Goal: Information Seeking & Learning: Understand process/instructions

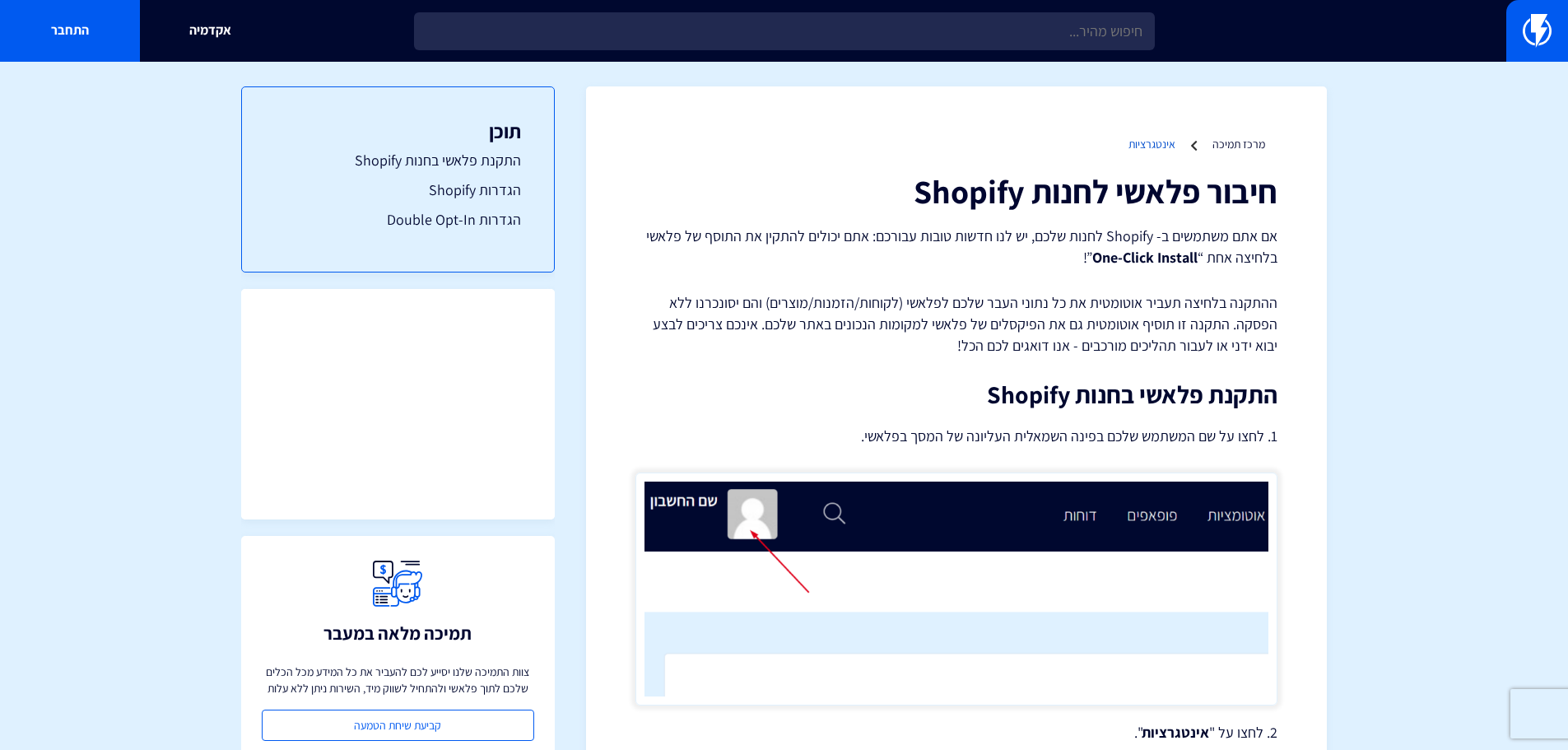
click at [1168, 144] on link "אינטגרציות" at bounding box center [1152, 144] width 47 height 15
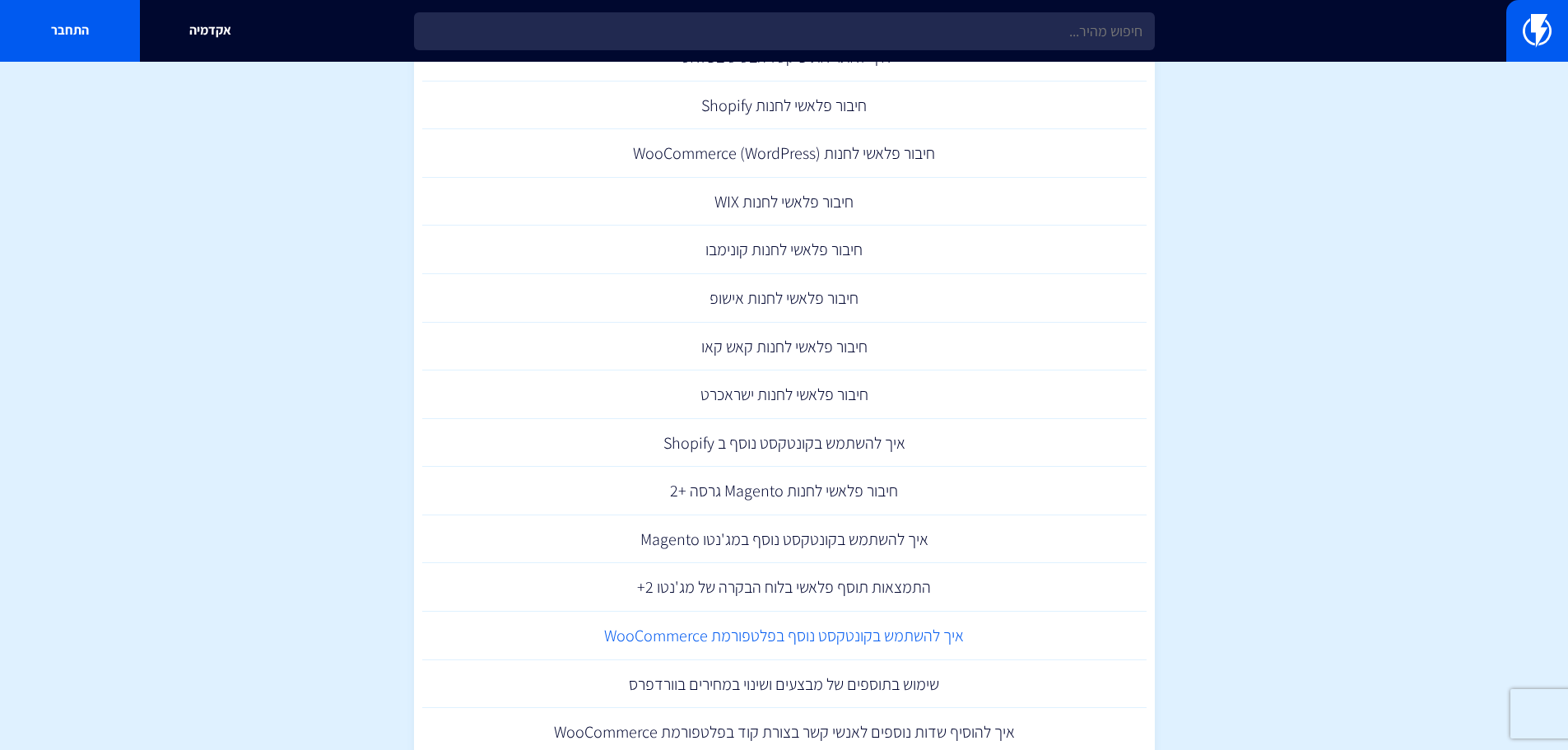
scroll to position [164, 0]
click at [816, 147] on link "חיבור פלאשי לחנות (WooCommerce (WordPress" at bounding box center [784, 156] width 724 height 48
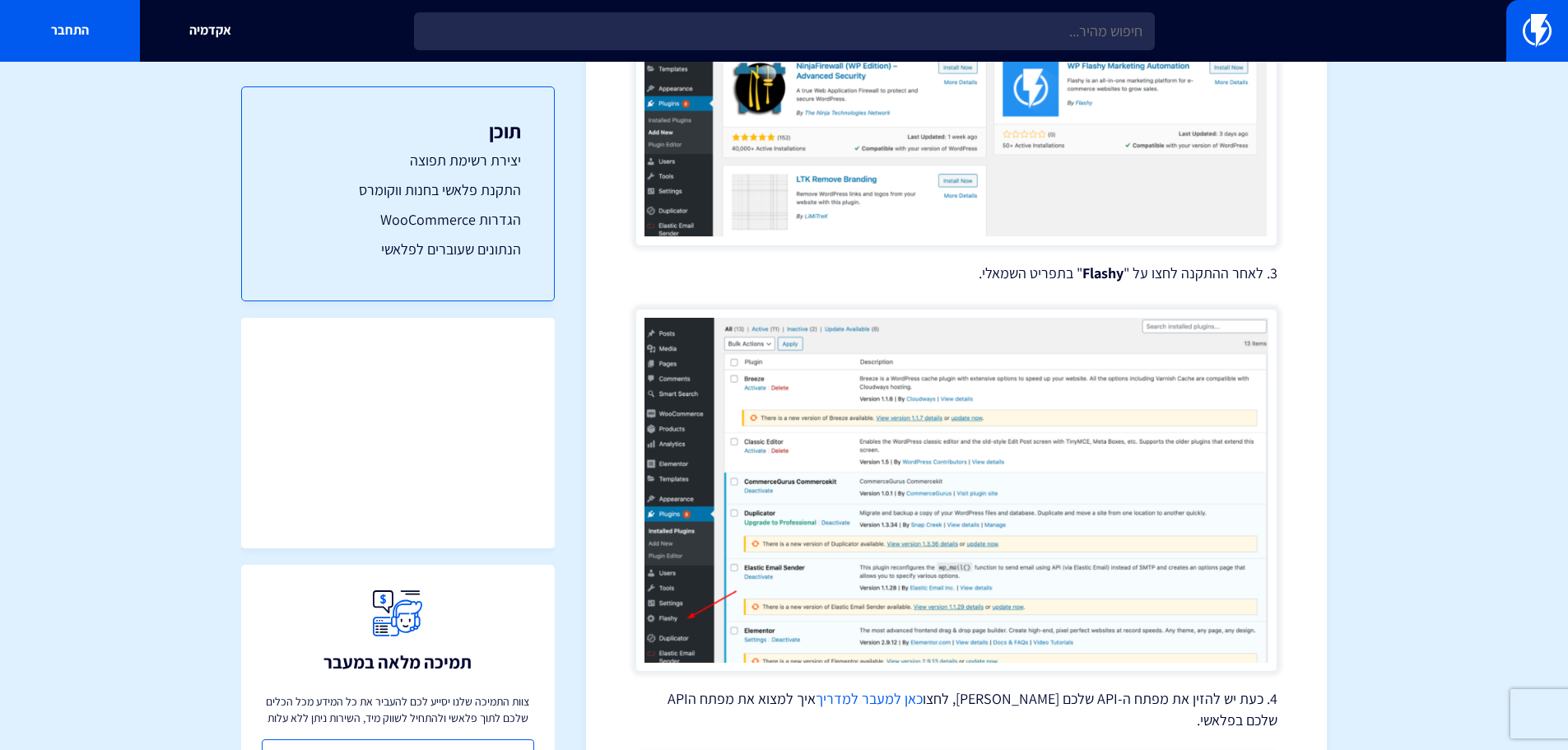
scroll to position [1646, 0]
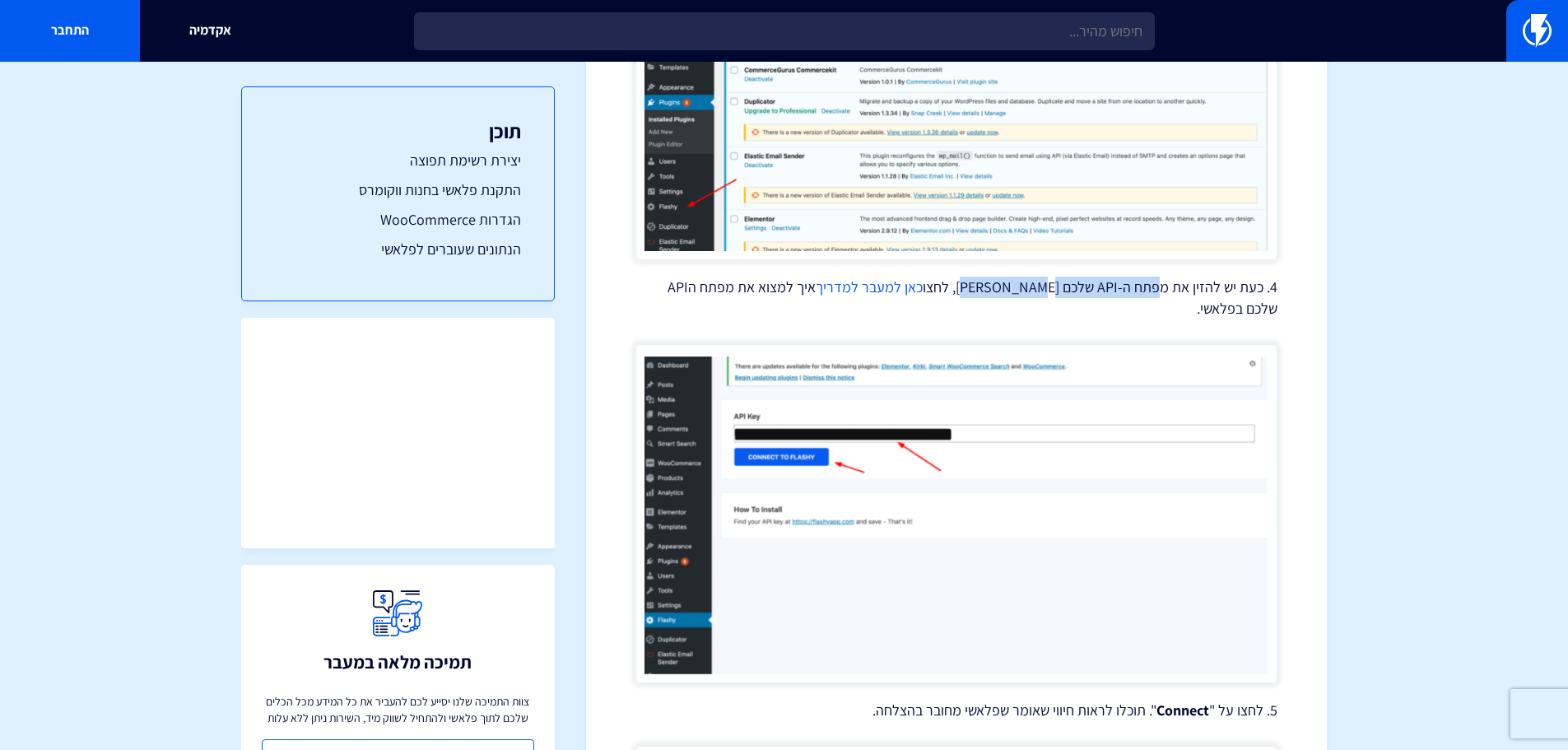
drag, startPoint x: 1164, startPoint y: 291, endPoint x: 997, endPoint y: 292, distance: 167.0
click at [997, 292] on p "4. כעת יש להזין את מפתח ה-API שלכם בווקומרס, לחצו כאן למעבר למדריך איך למצוא את…" at bounding box center [956, 297] width 642 height 42
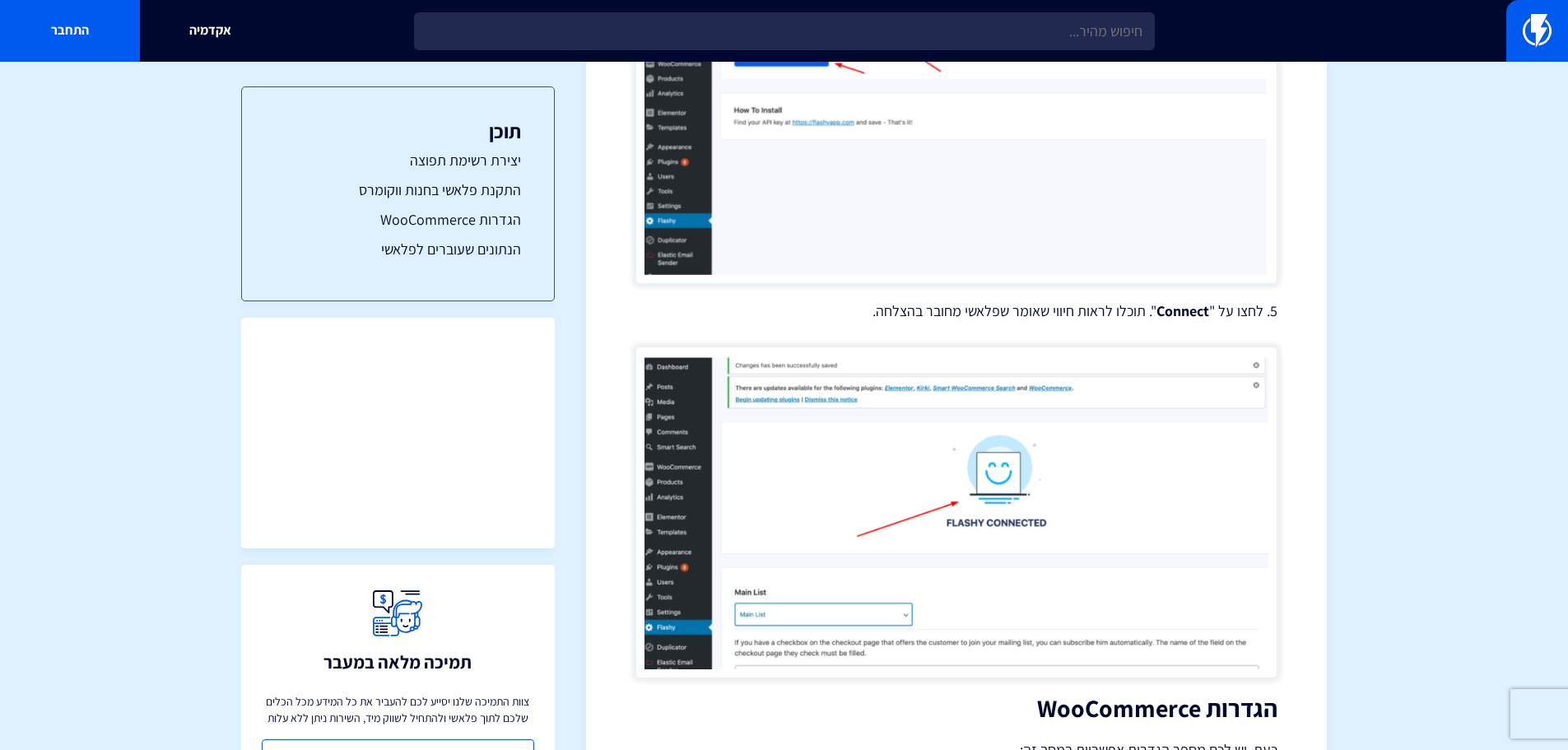
scroll to position [2058, 0]
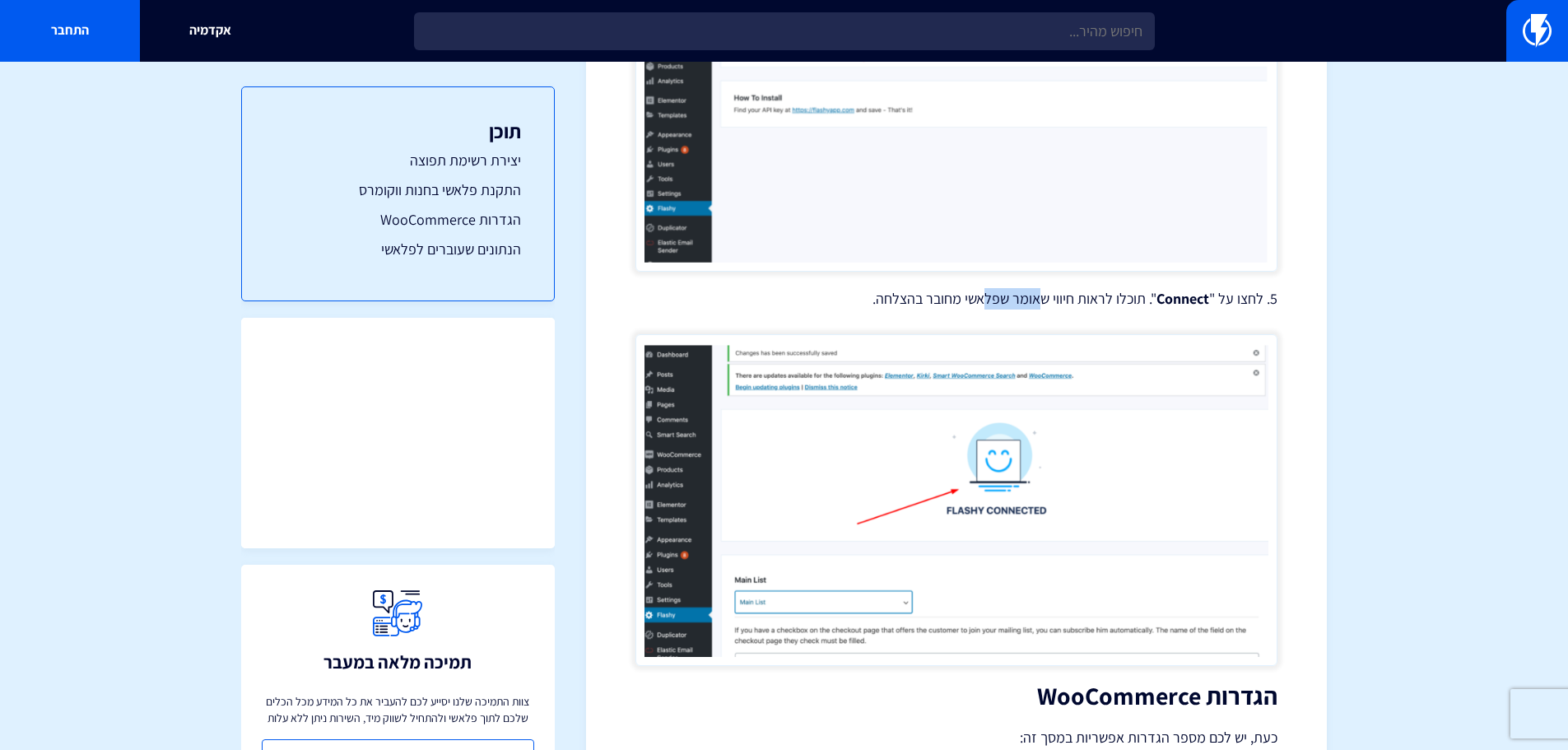
drag, startPoint x: 1040, startPoint y: 282, endPoint x: 986, endPoint y: 282, distance: 54.0
click at [986, 288] on p "5. לחצו על " Connect ". תוכלו לראות חיווי שאומר שפלאשי מחובר בהצלחה." at bounding box center [956, 299] width 642 height 22
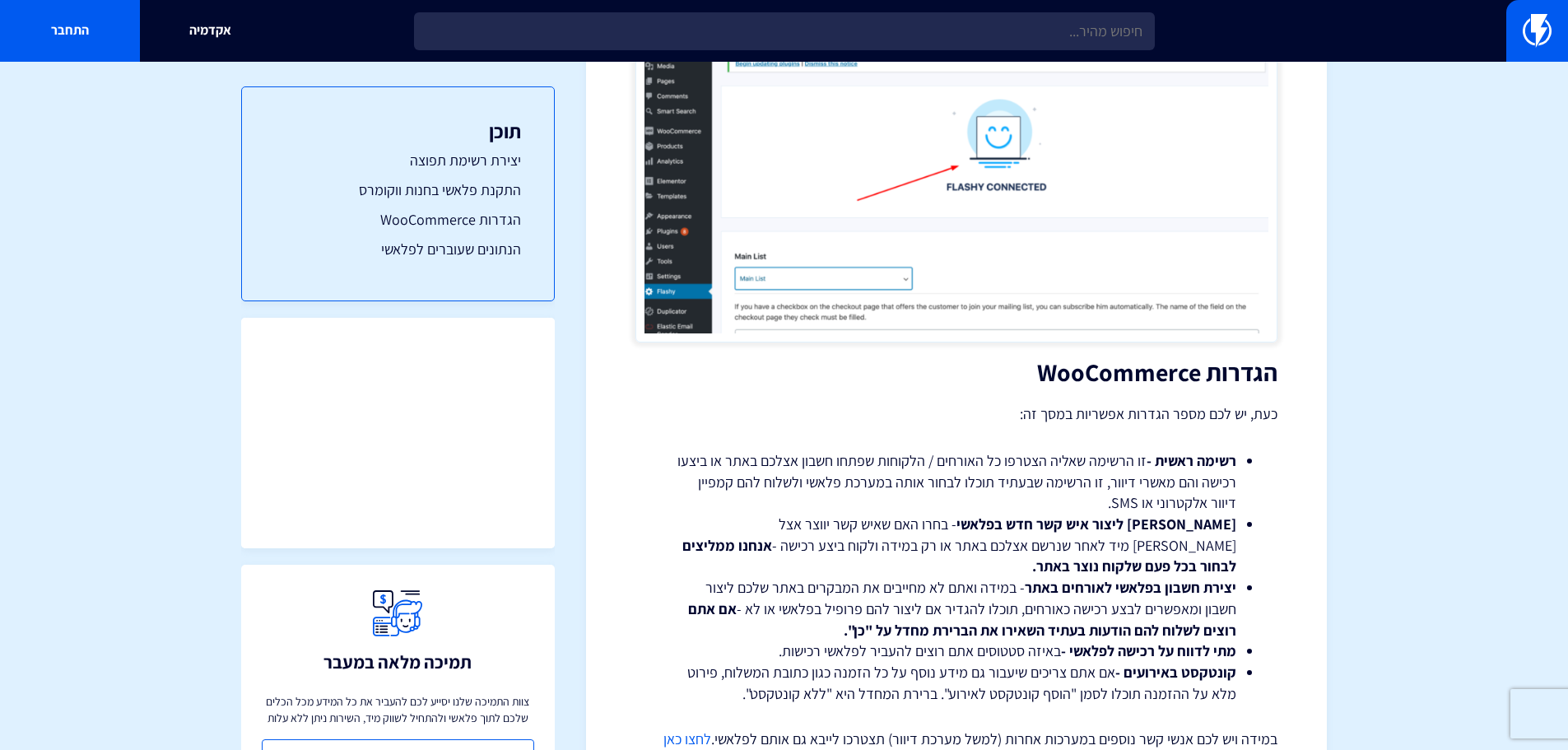
scroll to position [2387, 0]
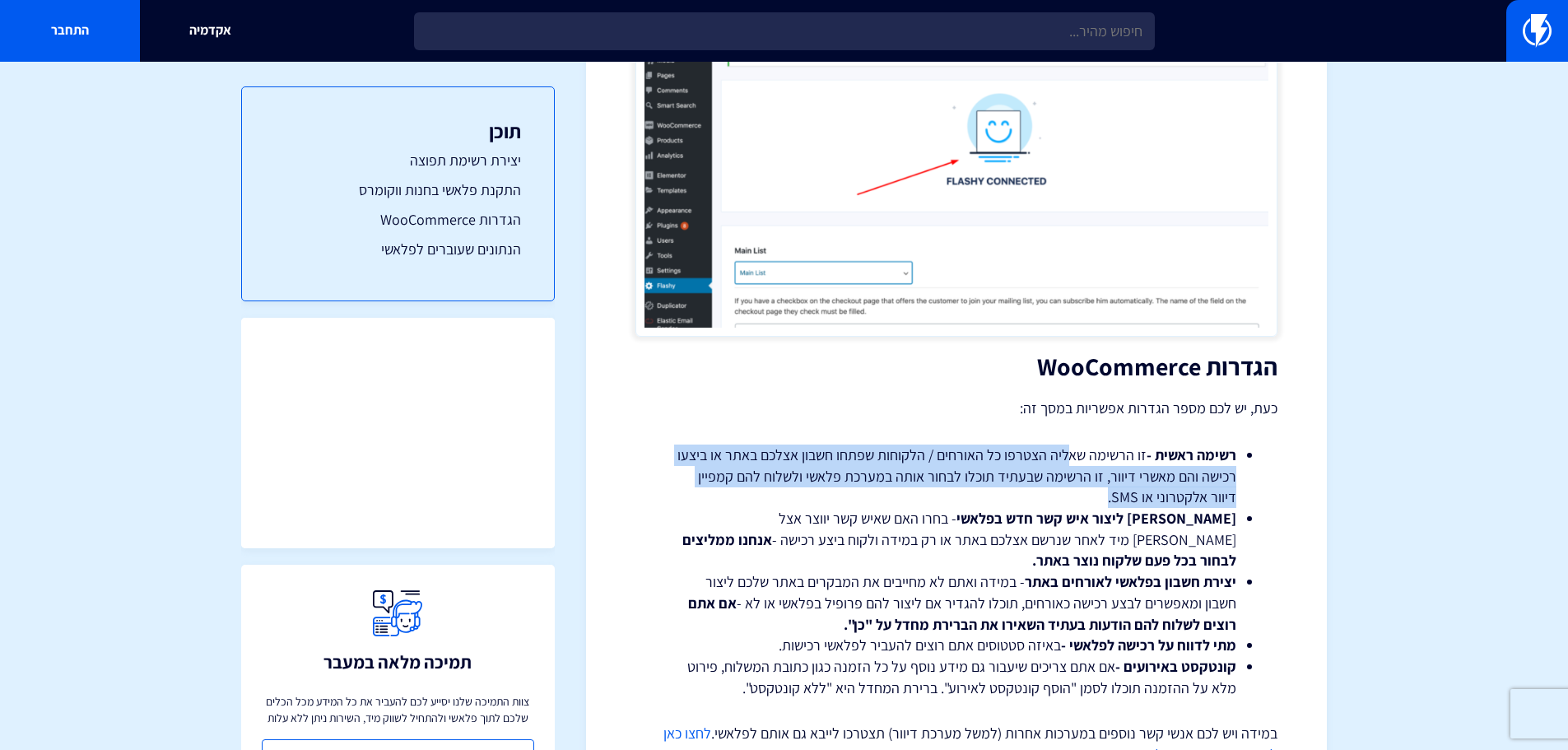
drag, startPoint x: 1066, startPoint y: 433, endPoint x: 843, endPoint y: 474, distance: 226.7
click at [843, 474] on li "רשימה ראשית - זו הרשימה שאליה הצטרפו כל האורחים / הלקוחות שפתחו חשבון אצלכם באת…" at bounding box center [956, 475] width 560 height 64
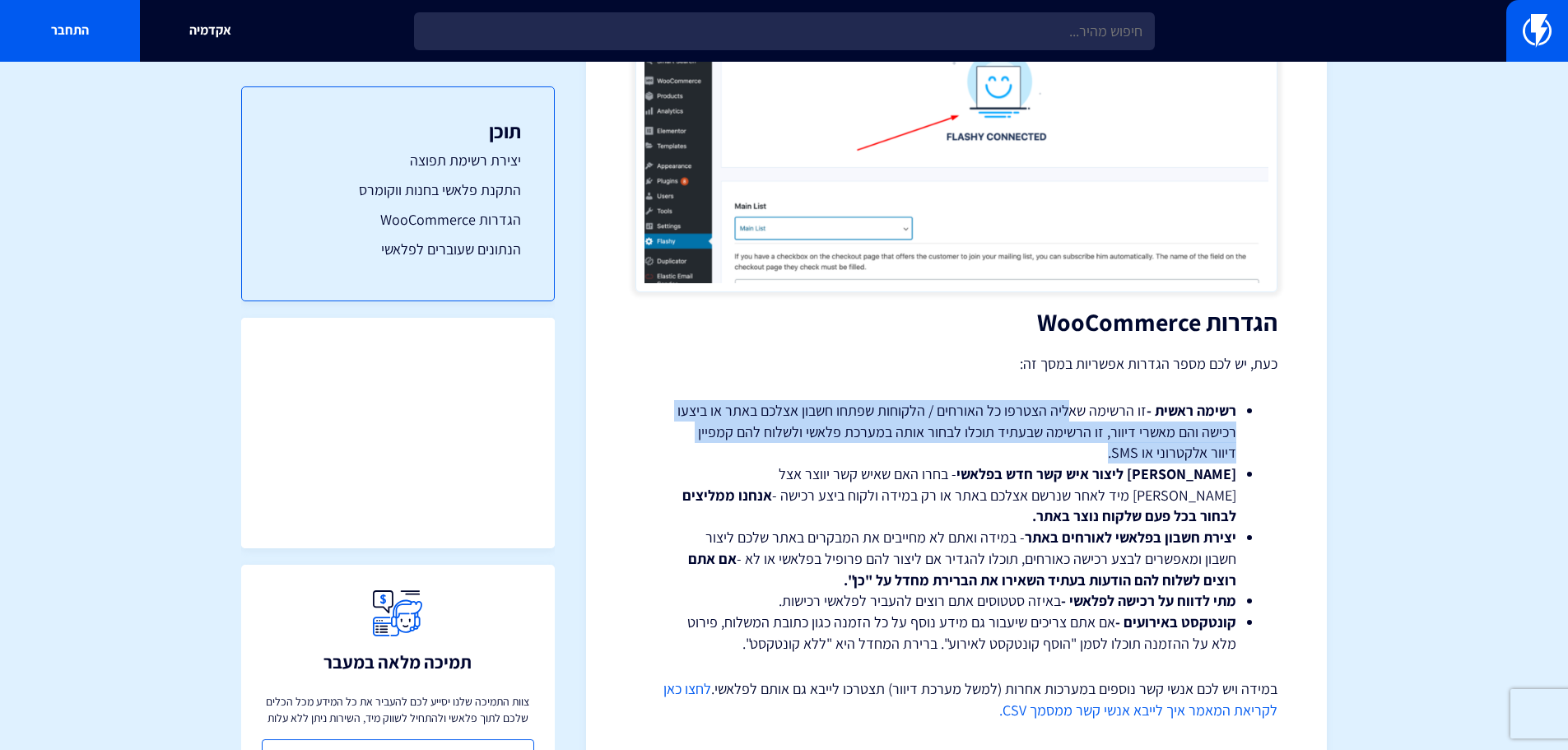
scroll to position [2469, 0]
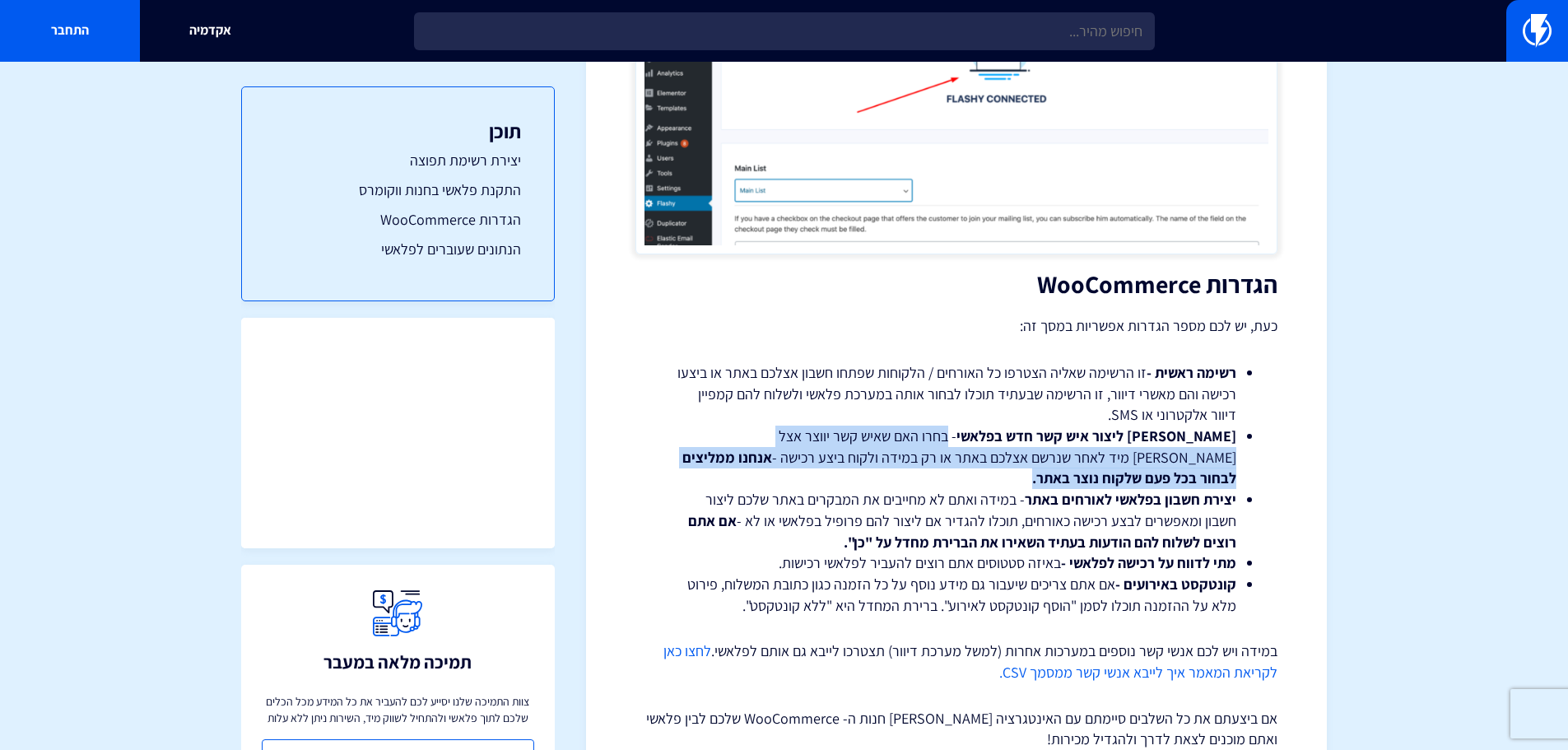
drag, startPoint x: 1037, startPoint y: 413, endPoint x: 717, endPoint y: 434, distance: 320.7
click at [717, 434] on li "מתי ליצור איש קשר חדש בפלאשי - בחרו האם שאיש קשר יווצר אצל פלאשי מיד לאחר שנרשם…" at bounding box center [956, 457] width 560 height 64
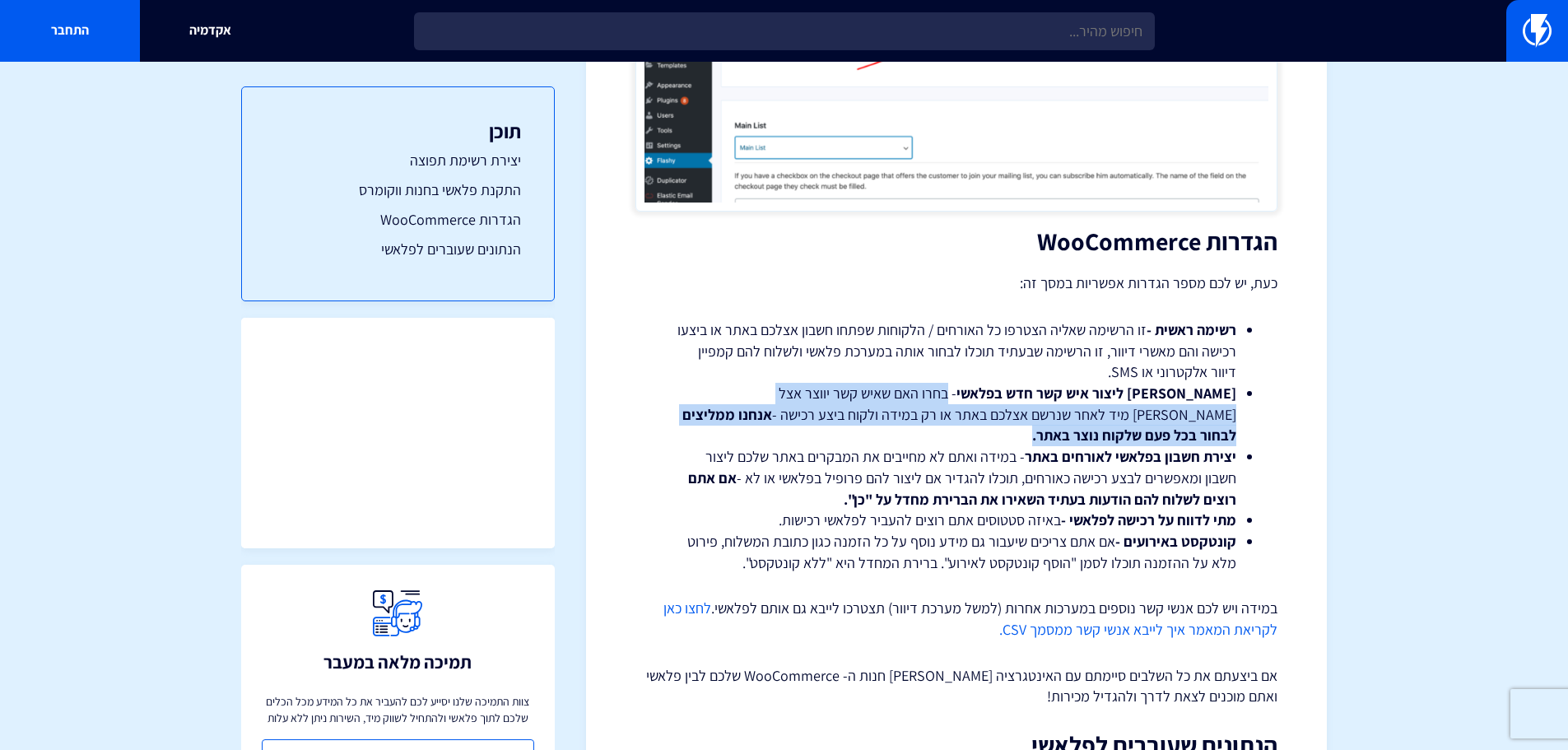
scroll to position [2551, 0]
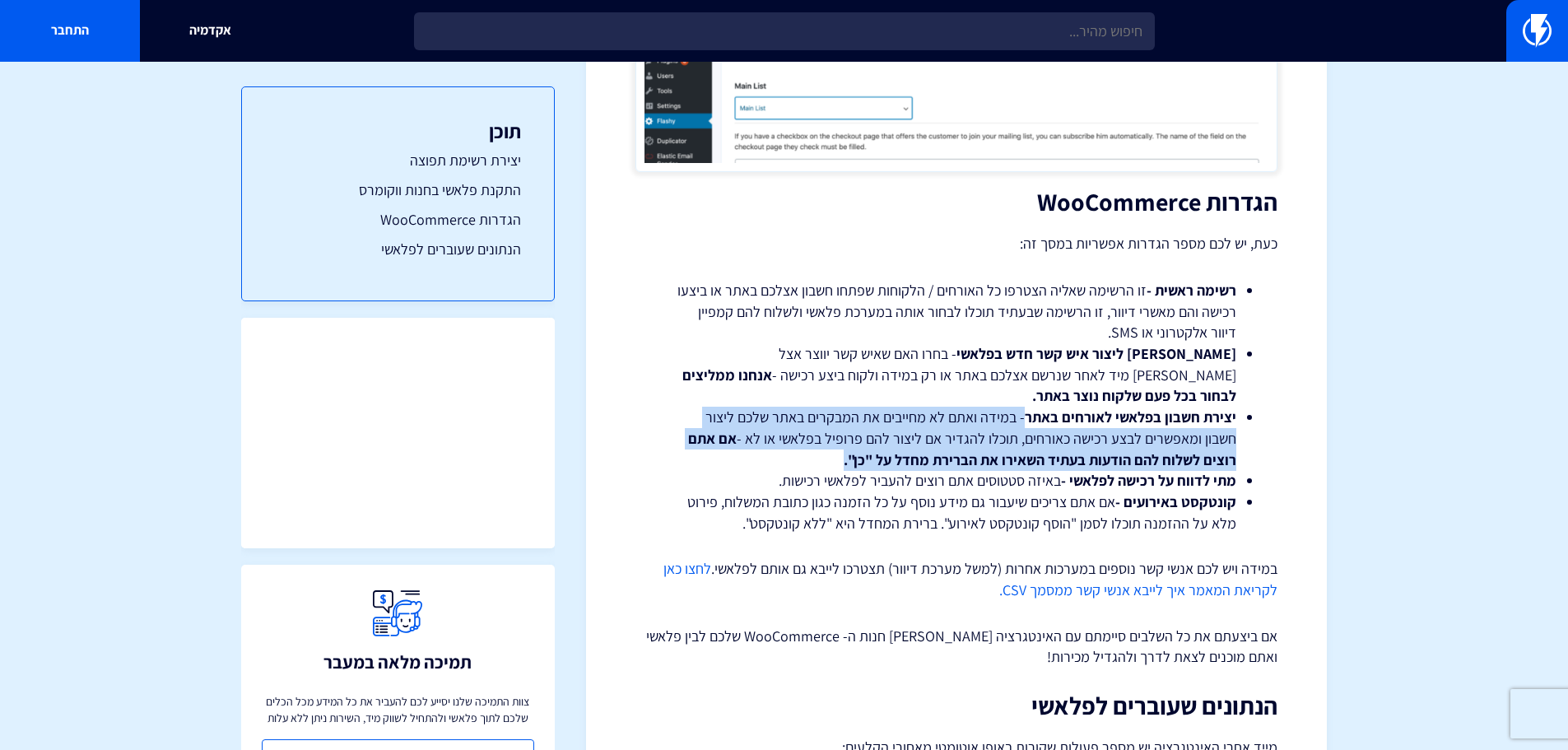
drag, startPoint x: 1027, startPoint y: 376, endPoint x: 820, endPoint y: 414, distance: 210.5
click at [820, 414] on li "יצירת חשבון בפלאשי לאורחים באתר - במידה ואתם לא מחייבים את המבקרים באתר שלכם לי…" at bounding box center [956, 438] width 560 height 64
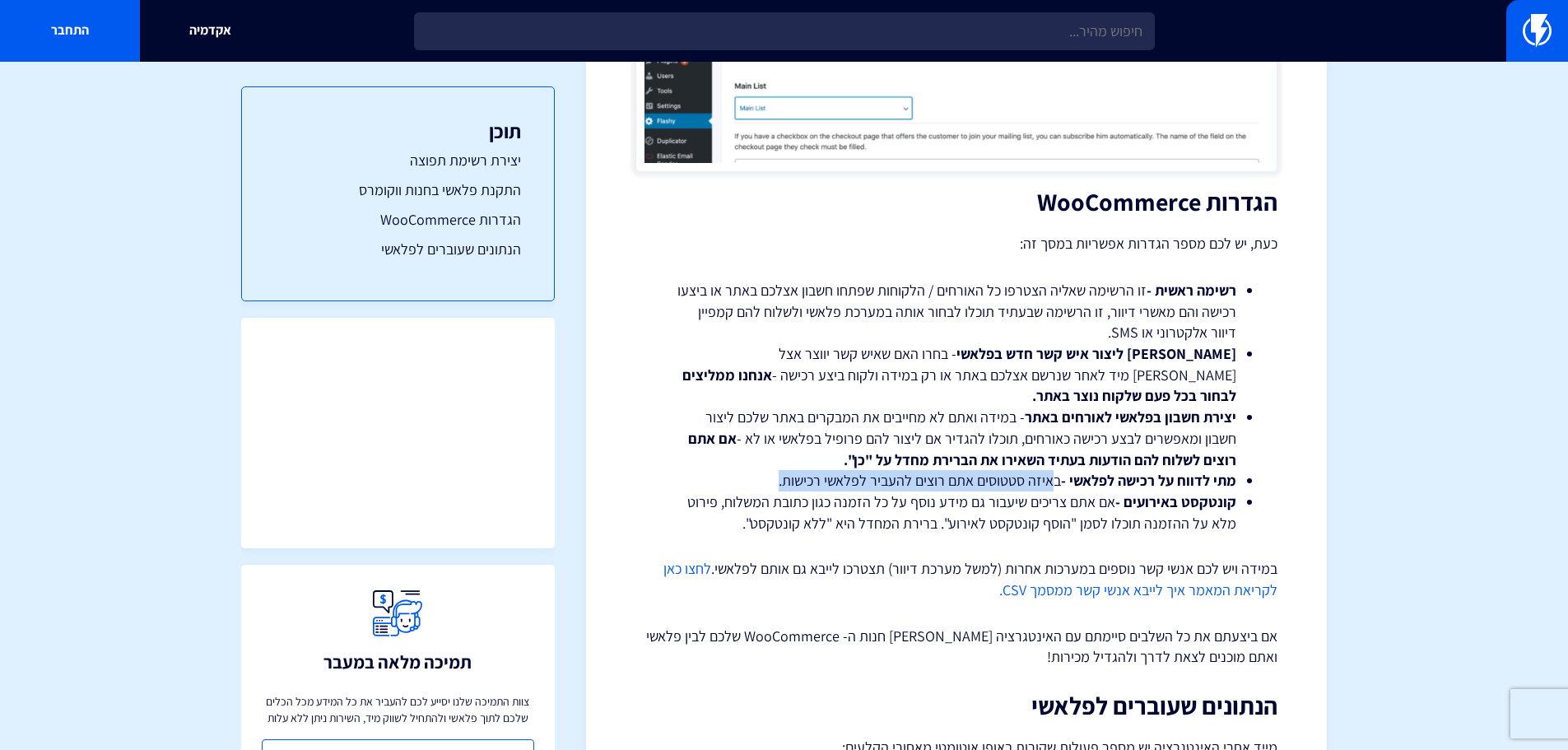
drag, startPoint x: 1057, startPoint y: 440, endPoint x: 783, endPoint y: 447, distance: 274.1
click at [774, 470] on li "מתי לדווח על רכישה לפלאשי - באיזה סטטוסים אתם רוצים להעביר לפלאשי רכישות." at bounding box center [956, 481] width 560 height 22
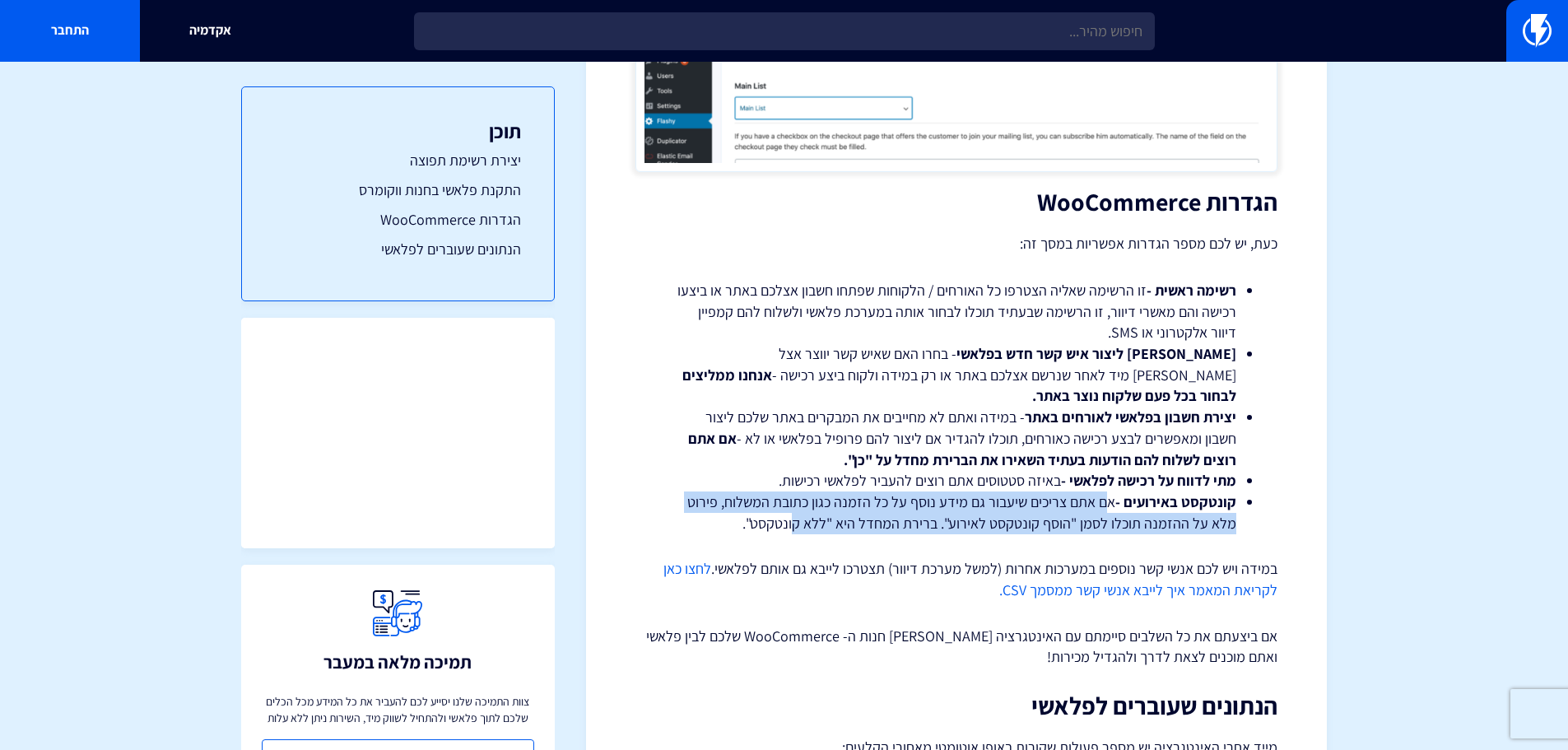
drag, startPoint x: 1110, startPoint y: 463, endPoint x: 800, endPoint y: 484, distance: 310.7
click at [800, 492] on li "קונטקסט באירועים - אם אתם צריכים שיעבור גם מידע נוסף על כל הזמנה כגון כתובת המש…" at bounding box center [956, 512] width 560 height 42
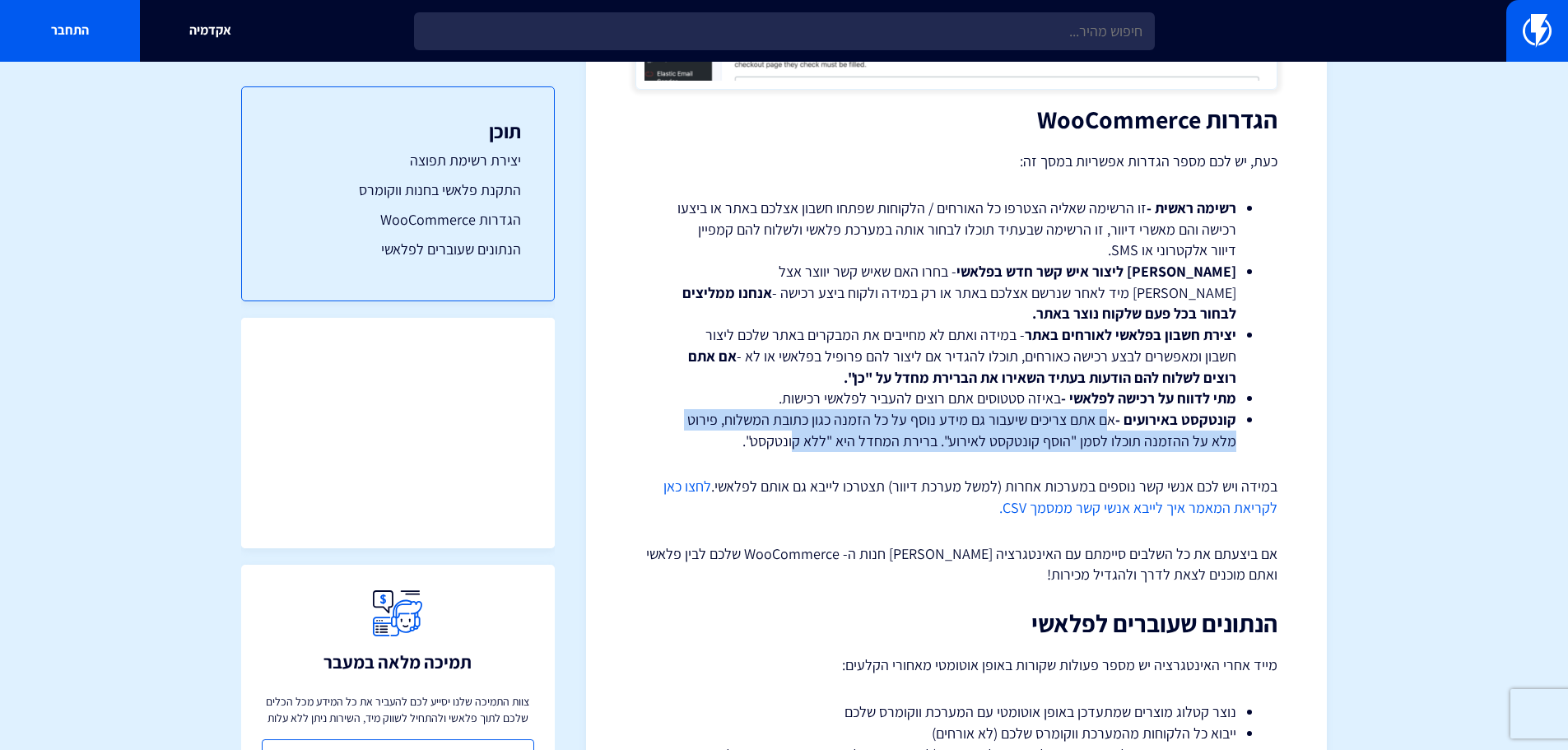
scroll to position [2717, 0]
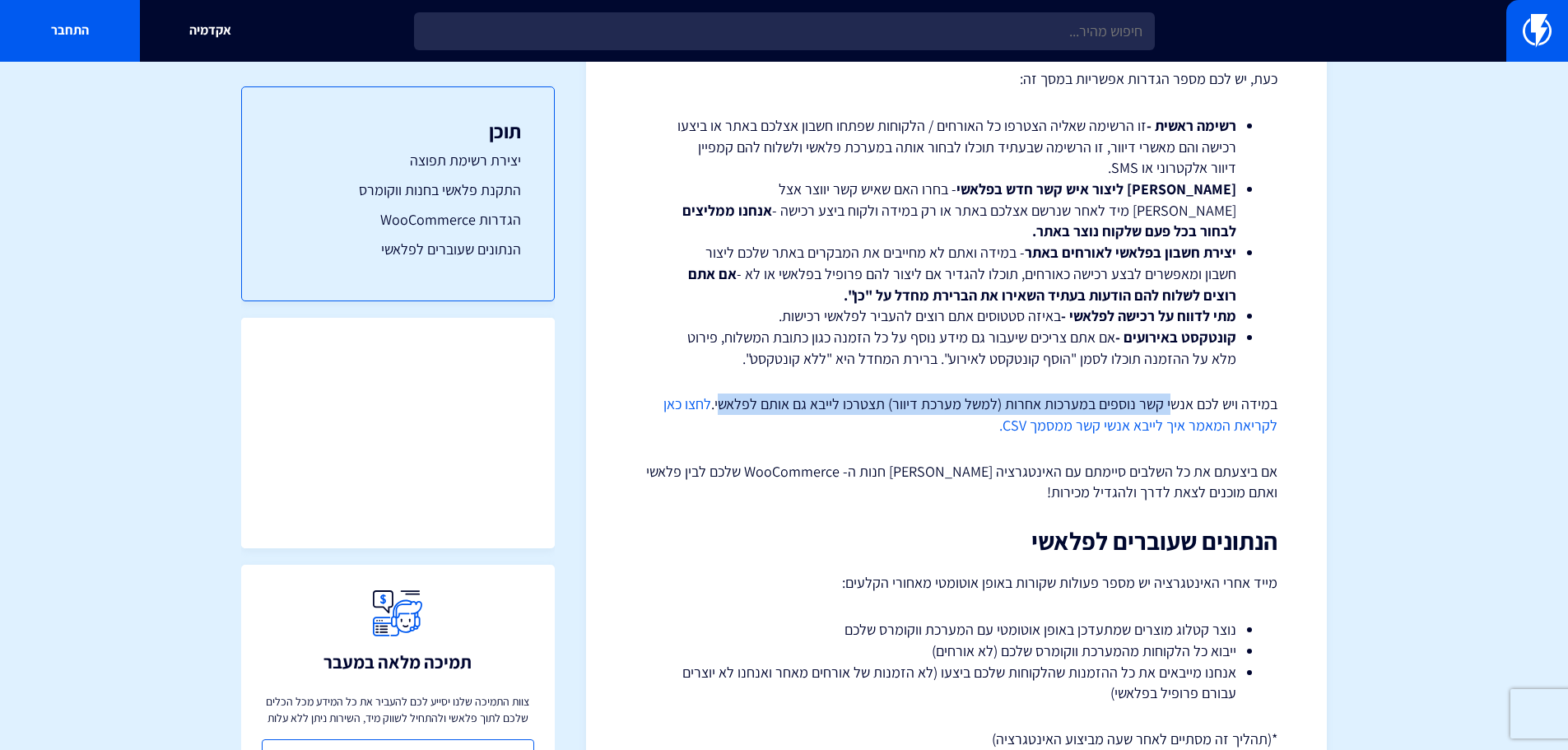
drag, startPoint x: 1171, startPoint y: 357, endPoint x: 723, endPoint y: 367, distance: 448.1
click at [723, 394] on p "במידה ויש לכם אנשי קשר נוספים במערכות אחרות (למשל מערכת דיוור) תצטרכו לייבא גם …" at bounding box center [956, 414] width 642 height 42
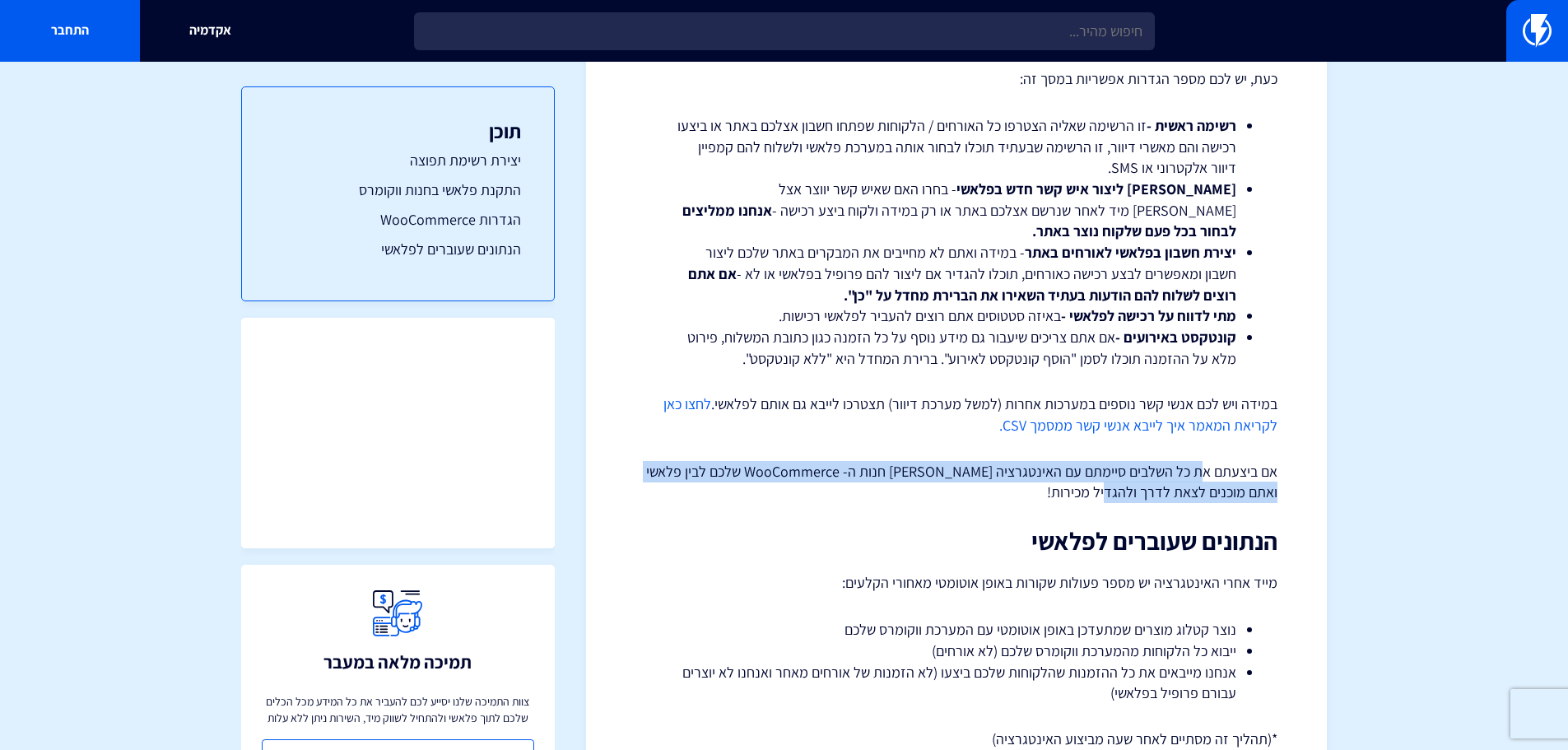
drag, startPoint x: 1203, startPoint y: 429, endPoint x: 870, endPoint y: 451, distance: 333.7
click at [870, 461] on p "אם ביצעתם את כל השלבים סיימתם עם האינטגרציה בין חנות ה- WooCommerce שלכם לבין פ…" at bounding box center [956, 482] width 642 height 42
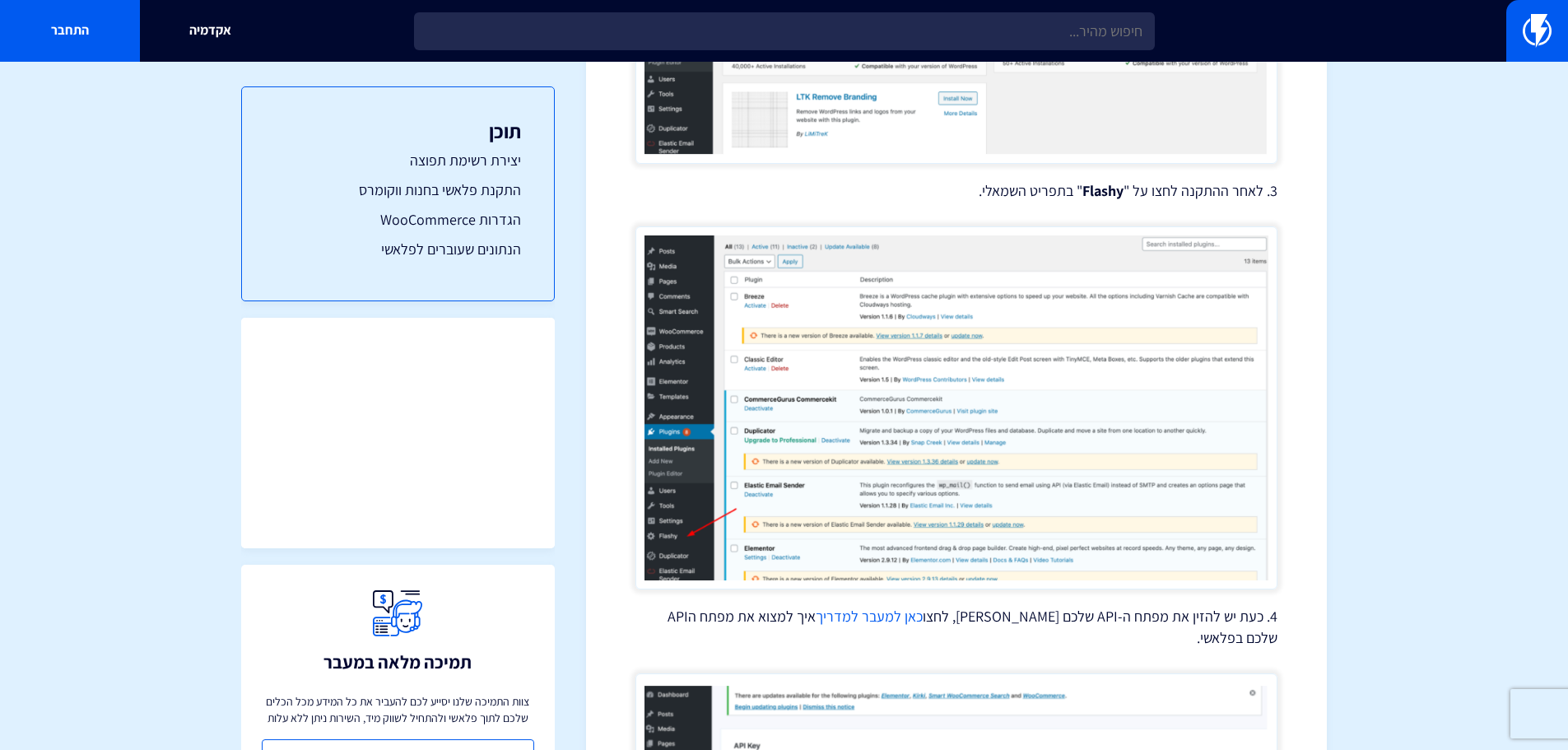
scroll to position [1810, 0]
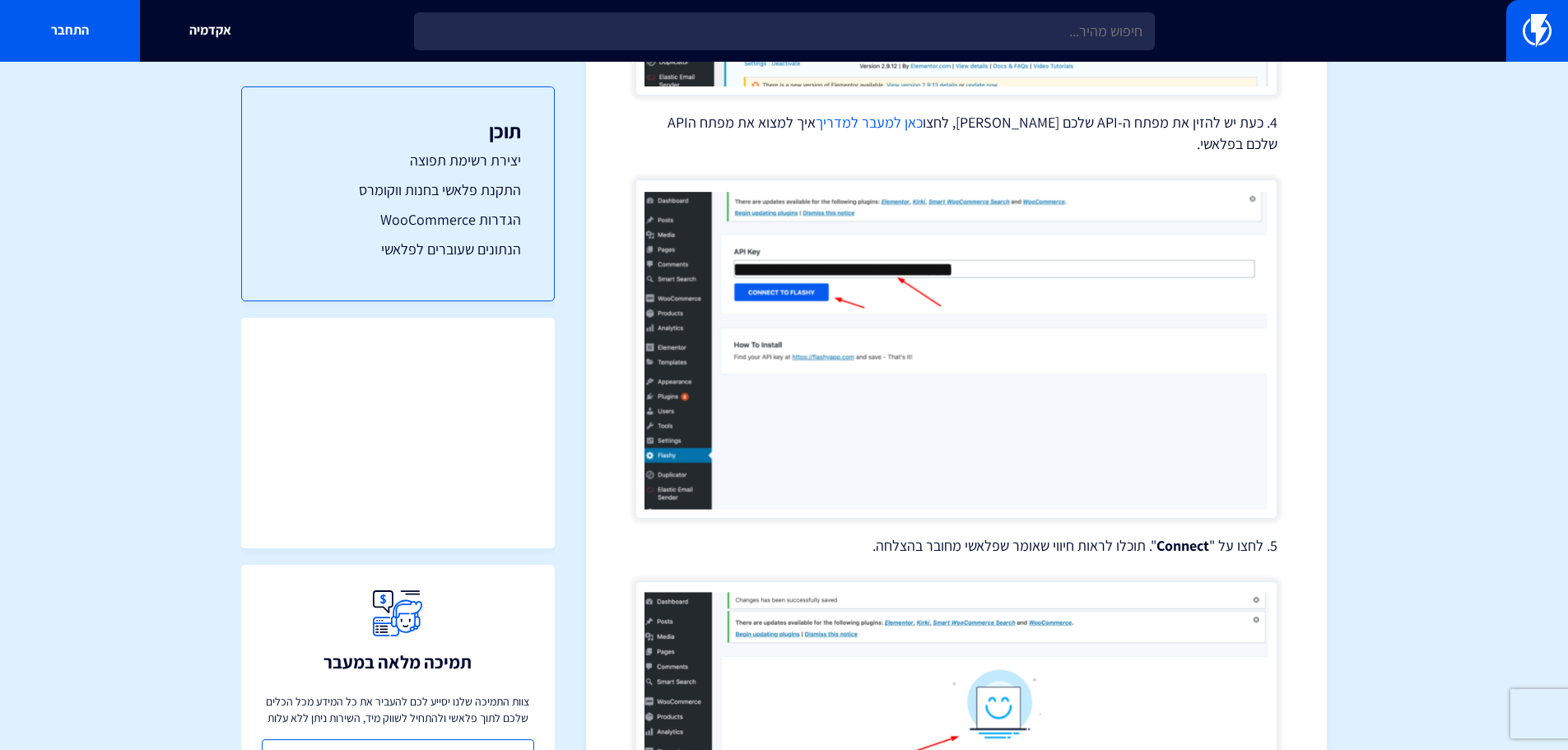
drag, startPoint x: 9, startPoint y: 301, endPoint x: 19, endPoint y: 296, distance: 11.2
click at [11, 300] on section "מרכז תמיכה אינטגרציות חיבור פלאשי לחנות (WooCommerce (WordPress אם אתם משתמשים …" at bounding box center [784, 2] width 1568 height 3503
click at [884, 381] on img at bounding box center [956, 349] width 642 height 339
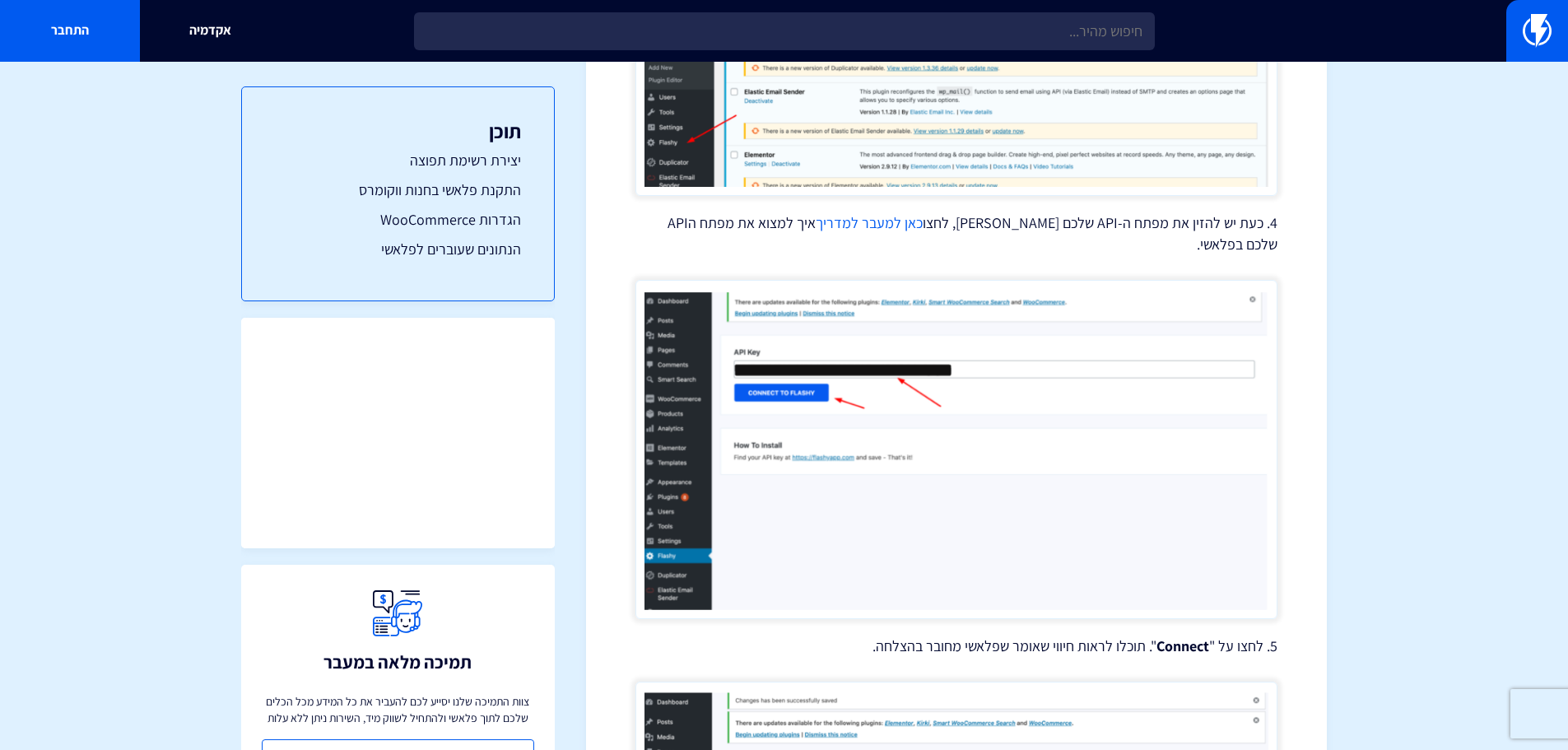
scroll to position [1481, 0]
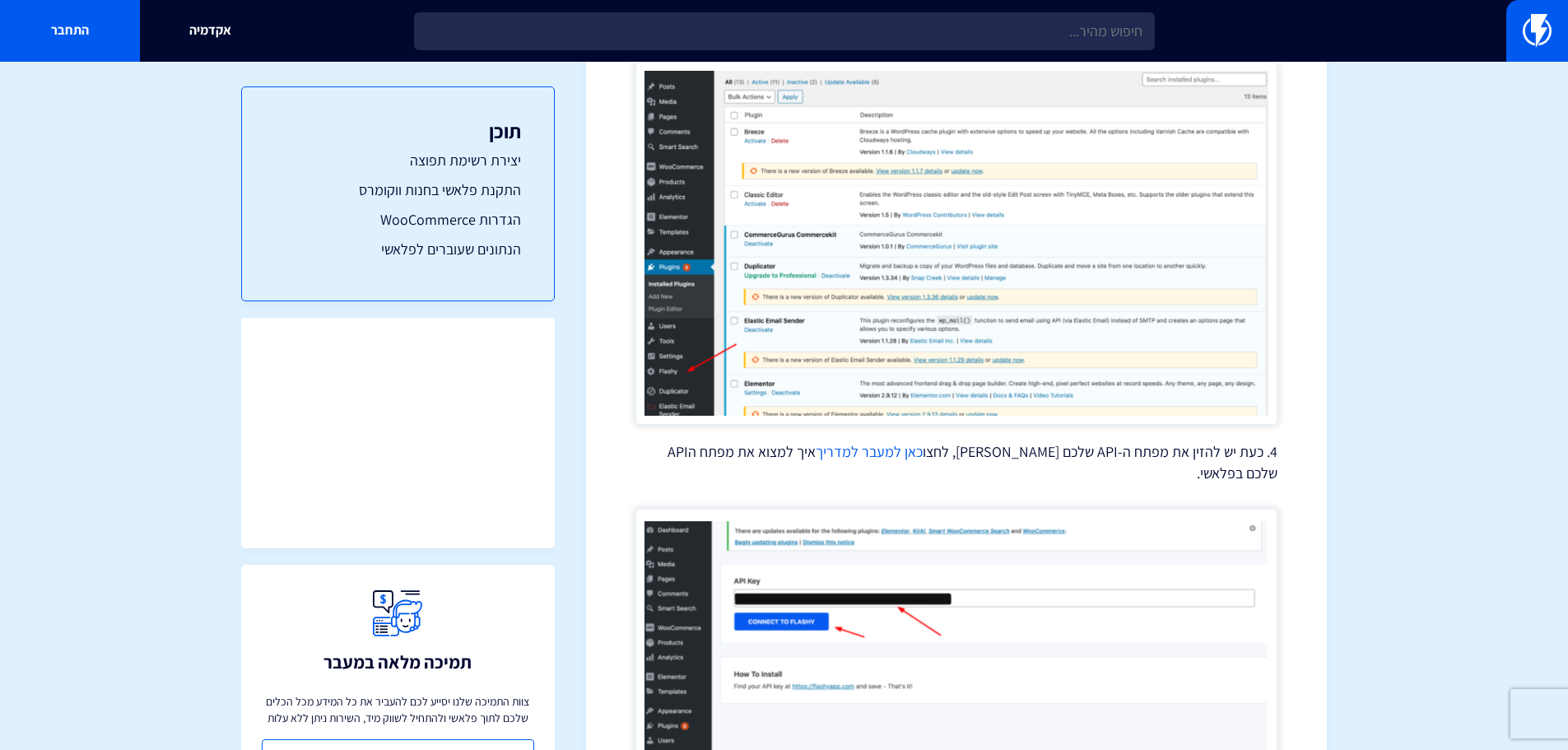
click at [1473, 499] on section "מרכז תמיכה אינטגרציות חיבור פלאשי לחנות (WooCommerce (WordPress אם אתם משתמשים …" at bounding box center [784, 331] width 1568 height 3503
click at [165, 377] on section "מרכז תמיכה אינטגרציות חיבור פלאשי לחנות (WooCommerce (WordPress אם אתם משתמשים …" at bounding box center [784, 331] width 1568 height 3503
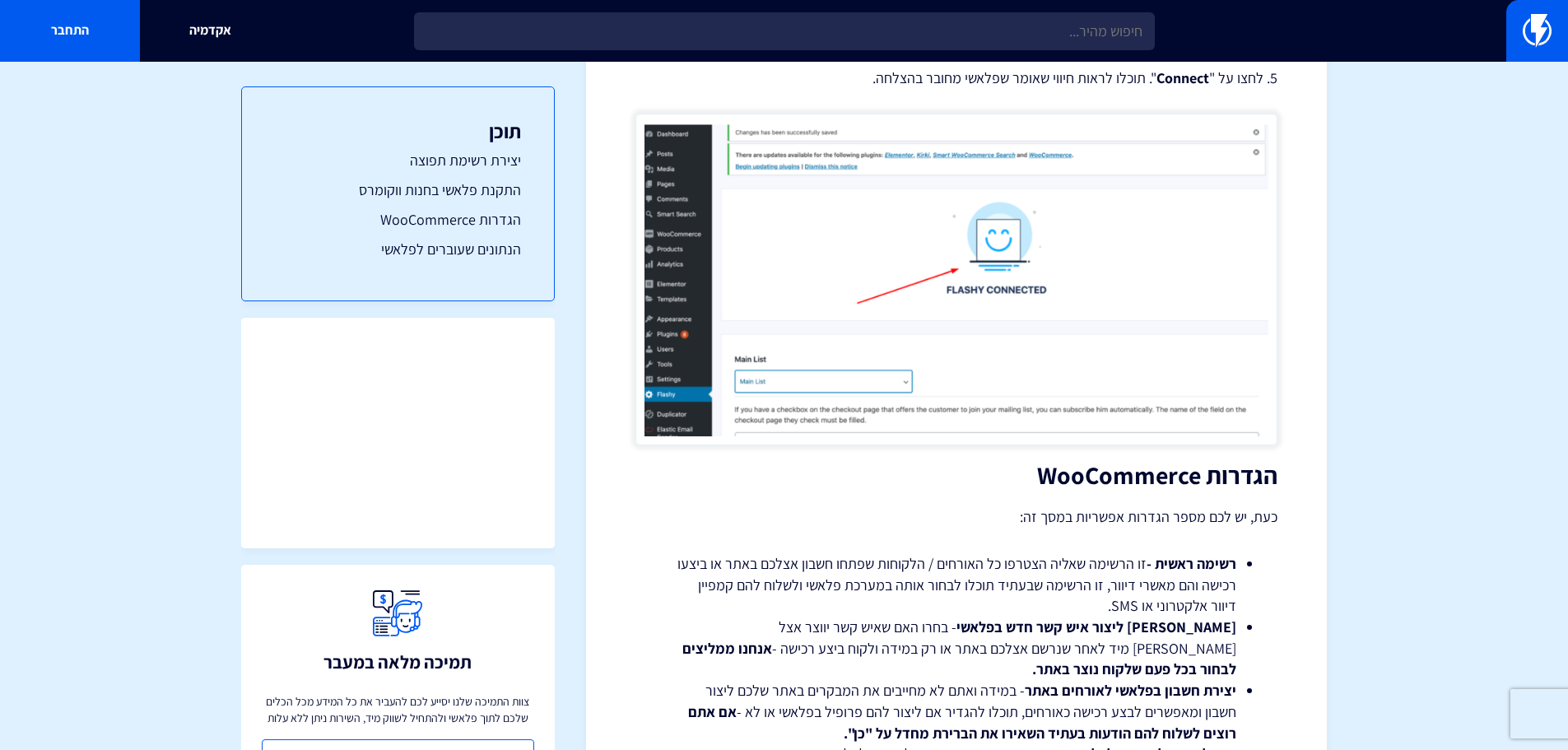
scroll to position [2443, 0]
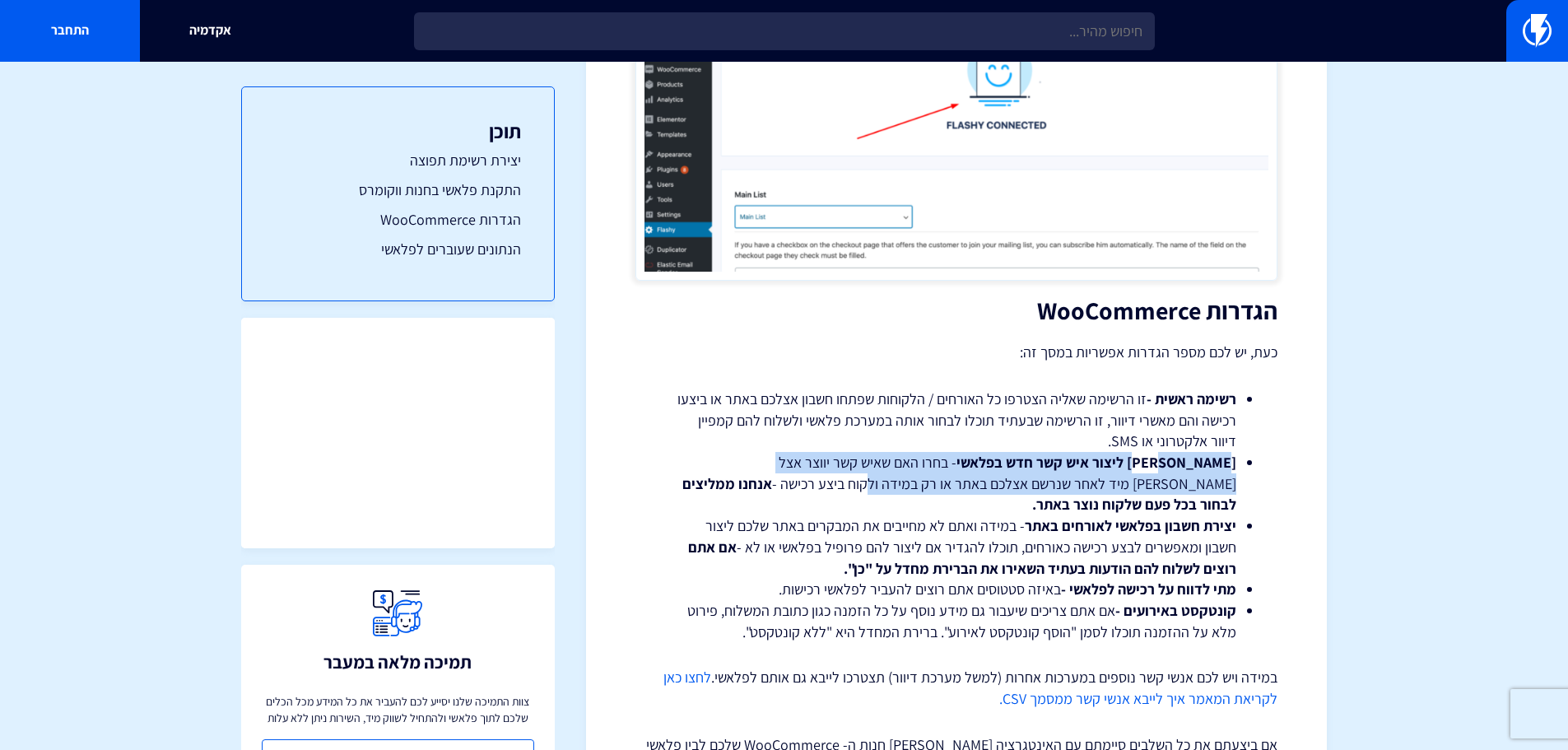
drag, startPoint x: 1209, startPoint y: 443, endPoint x: 1073, endPoint y: 457, distance: 136.7
click at [1073, 457] on li "מתי ליצור איש קשר חדש בפלאשי - בחרו האם שאיש קשר יווצר אצל פלאשי מיד לאחר שנרשם…" at bounding box center [956, 484] width 560 height 64
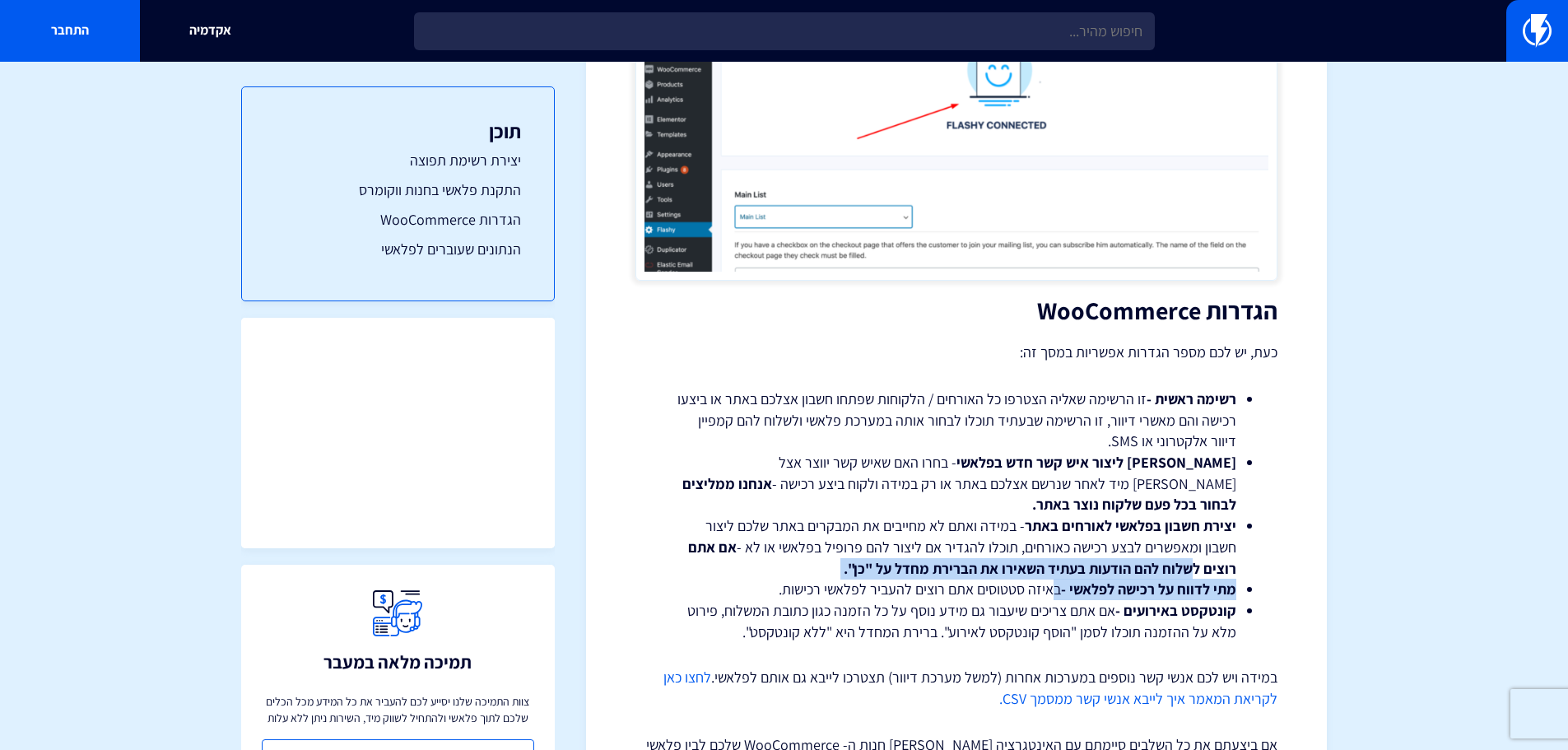
drag, startPoint x: 1191, startPoint y: 522, endPoint x: 1057, endPoint y: 545, distance: 136.0
click at [1057, 545] on ul "רשימה ראשית - זו הרשימה שאליה הצטרפו כל האורחים / הלקוחות שפתחו חשבון אצלכם באת…" at bounding box center [956, 515] width 593 height 254
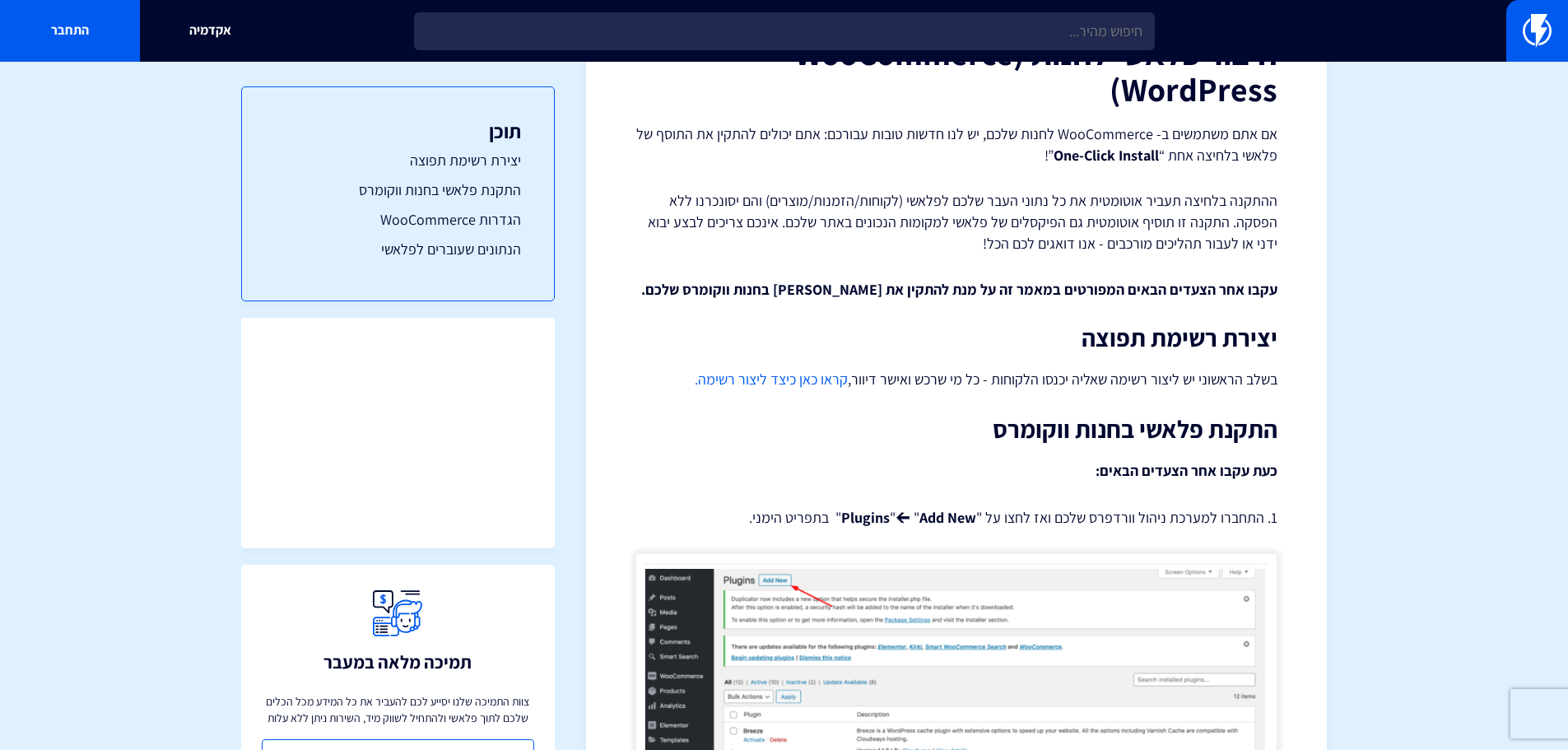
scroll to position [0, 0]
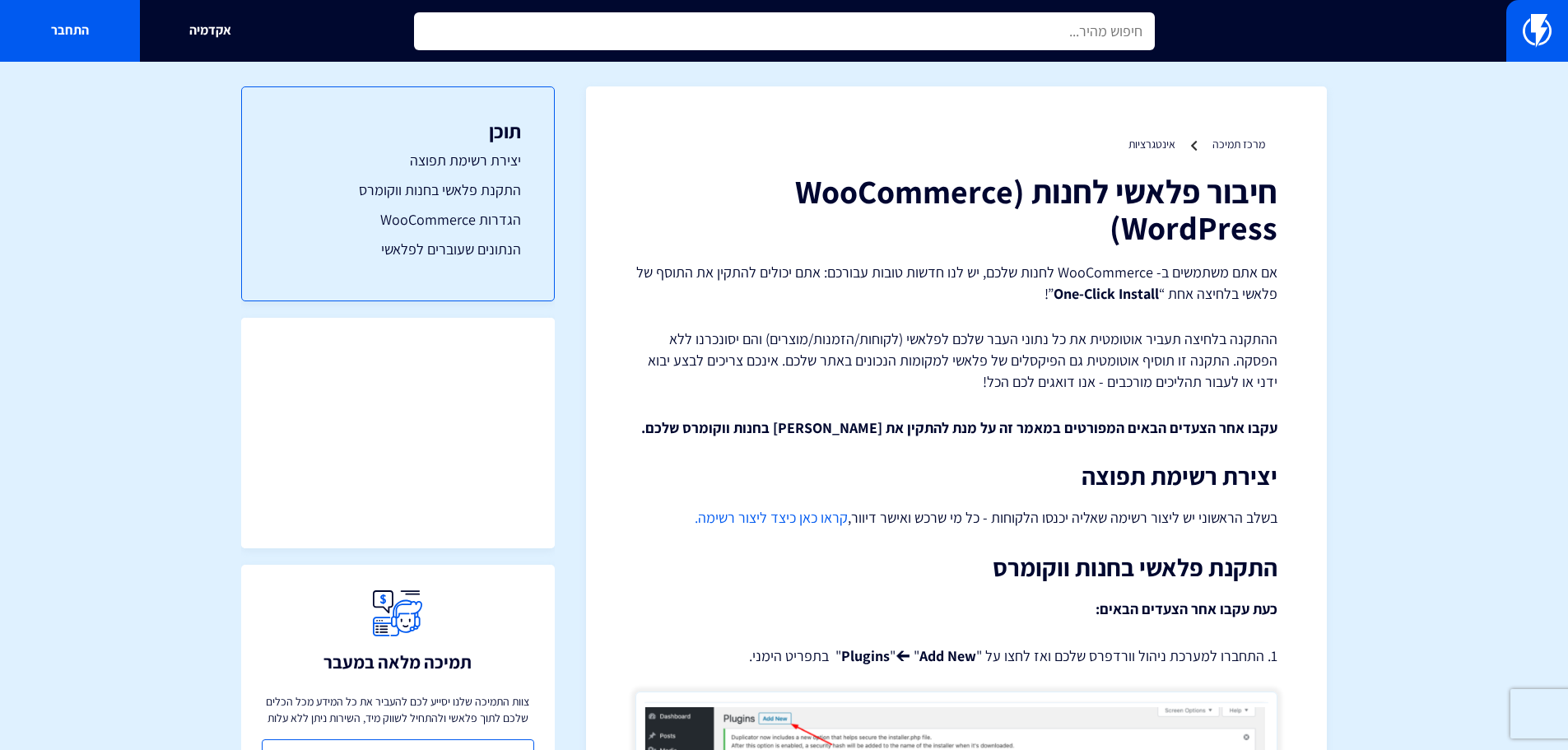
click at [958, 42] on input "text" at bounding box center [784, 31] width 741 height 38
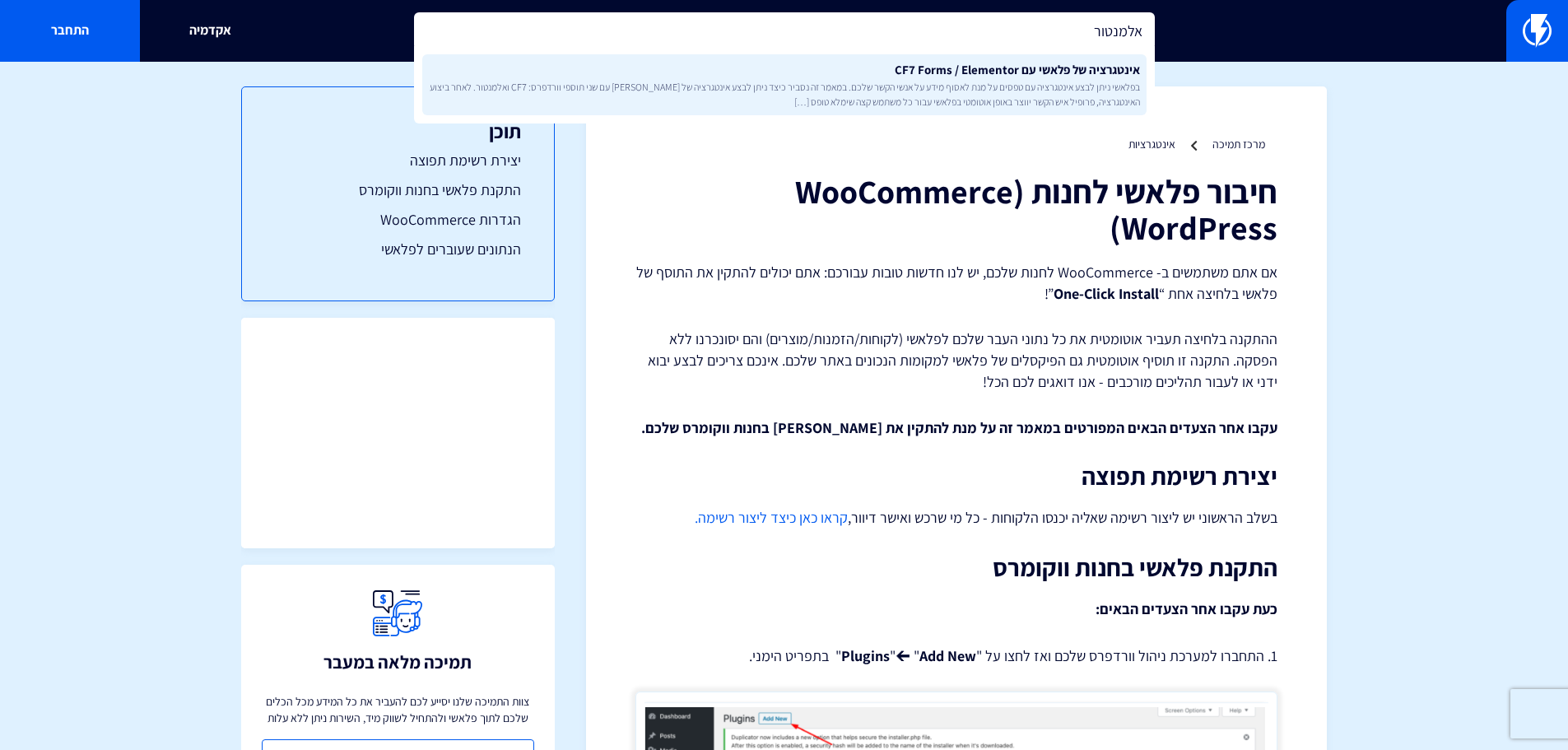
type input "אלמנטור"
click at [937, 98] on span "בפלאשי ניתן לבצע אינטגרציה עם טפסים על מנת לאסוף מידע על אנשי הקשר שלכם. במאמר …" at bounding box center [784, 93] width 711 height 28
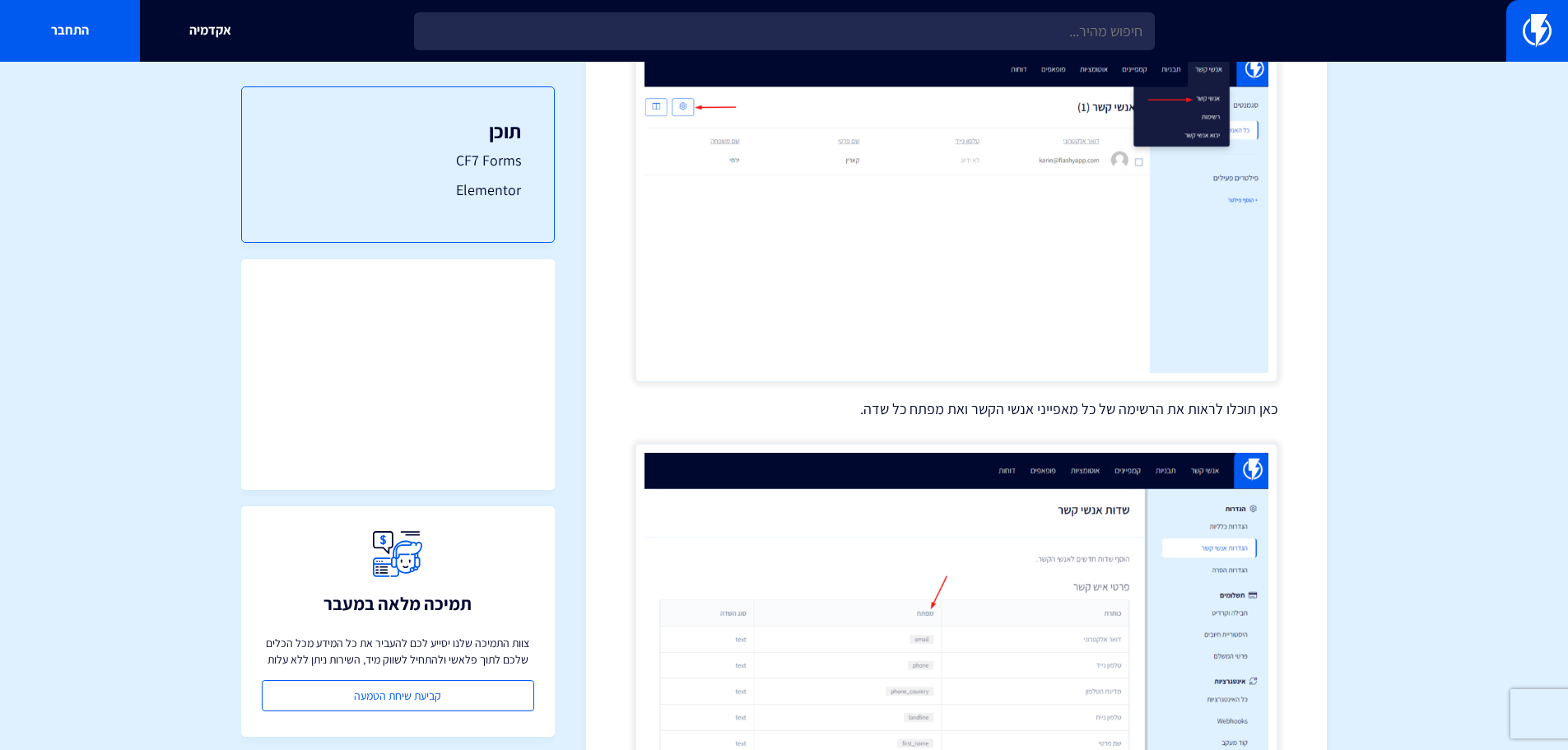
scroll to position [1646, 0]
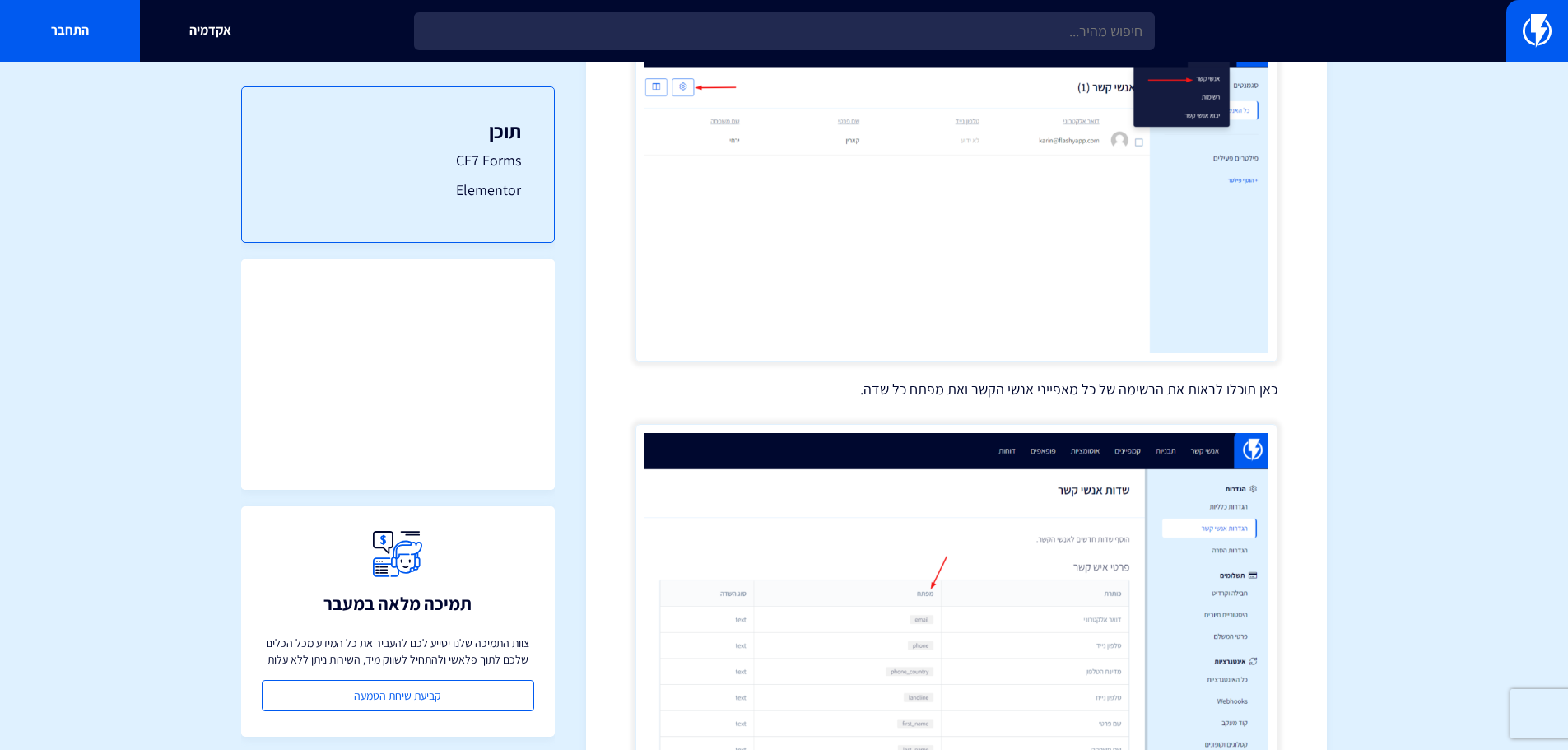
drag, startPoint x: 956, startPoint y: 244, endPoint x: 856, endPoint y: 238, distance: 100.2
click at [856, 238] on img at bounding box center [956, 192] width 642 height 340
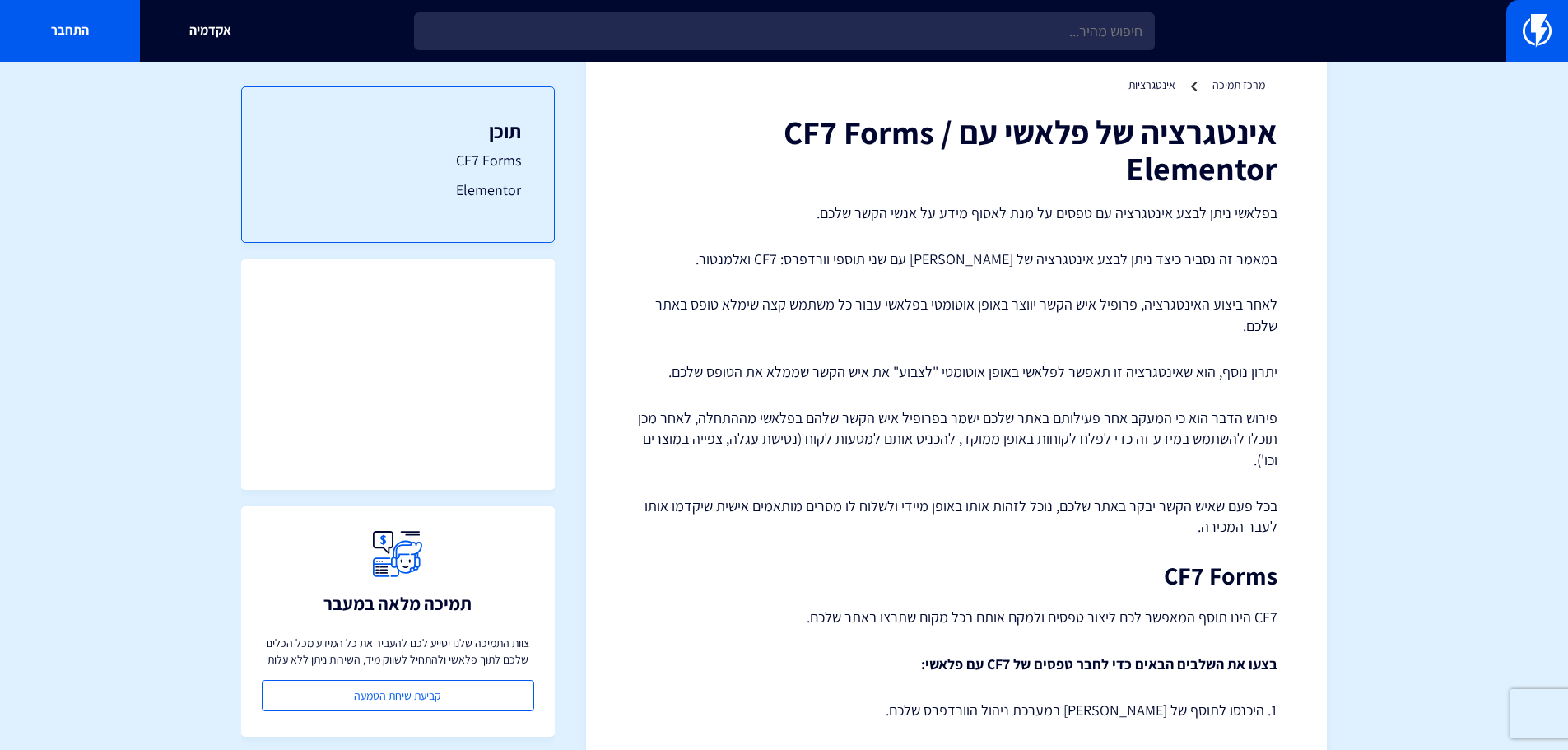
scroll to position [0, 0]
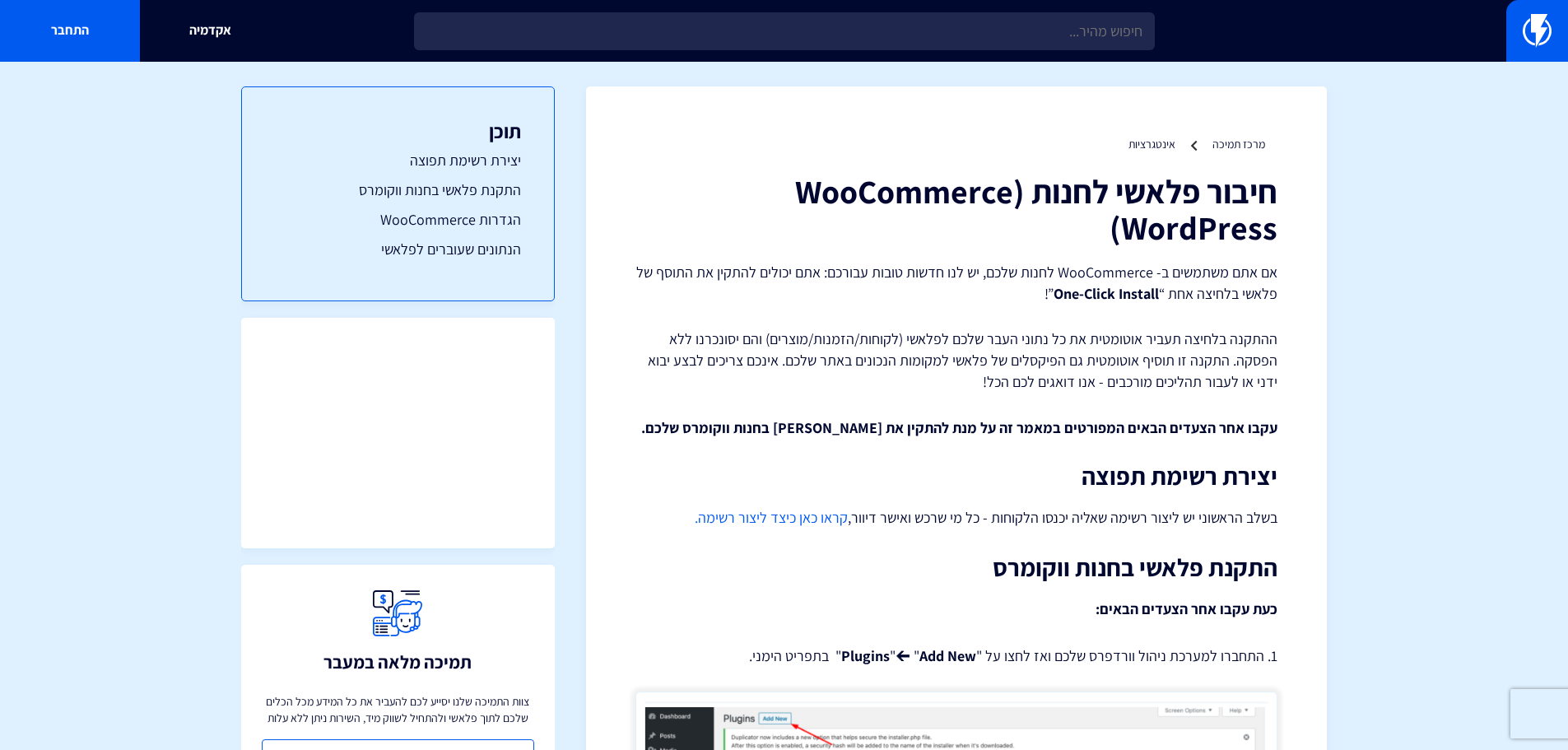
click at [907, 57] on div "אקדמיה התחבר" at bounding box center [784, 31] width 1568 height 62
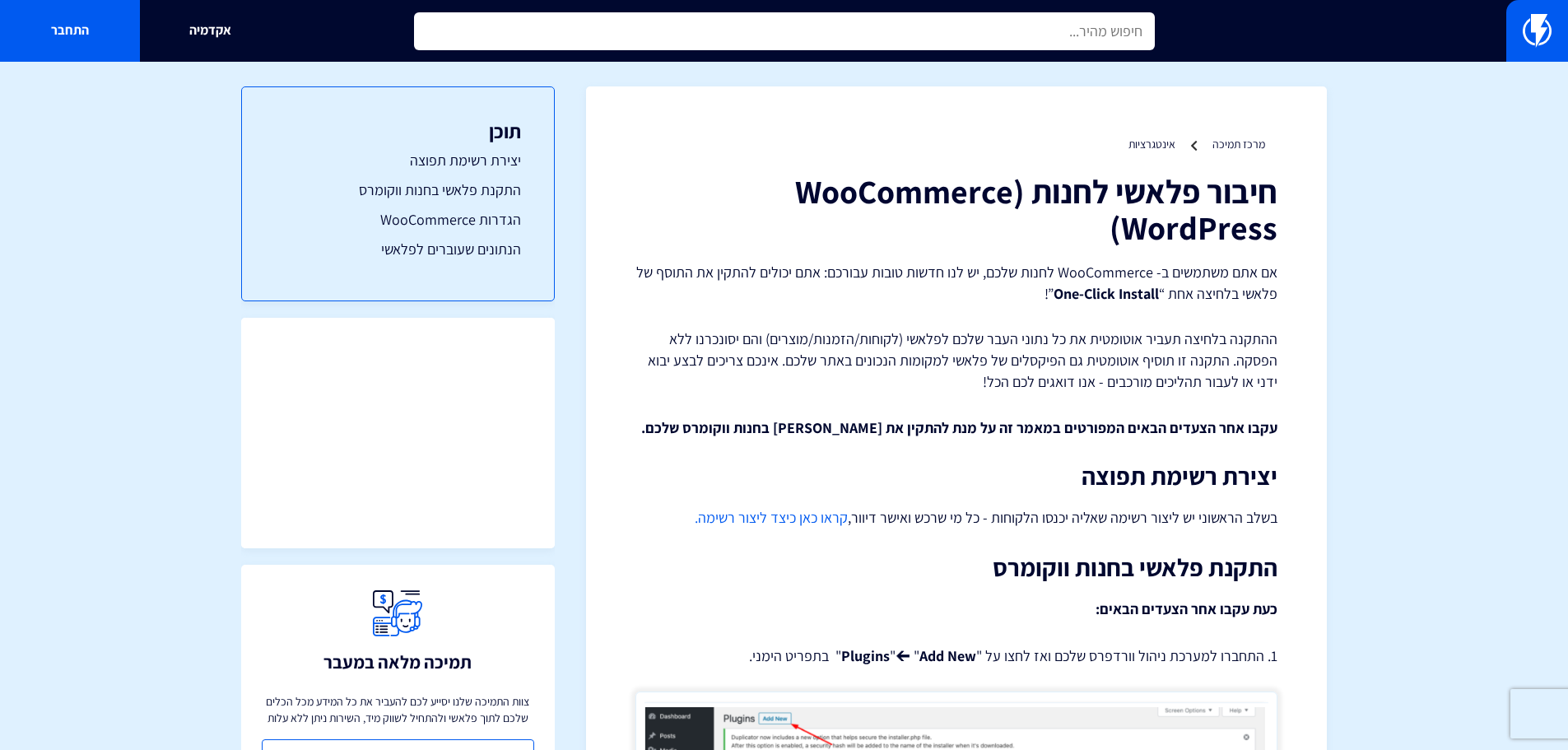
click at [912, 45] on input "text" at bounding box center [784, 31] width 741 height 38
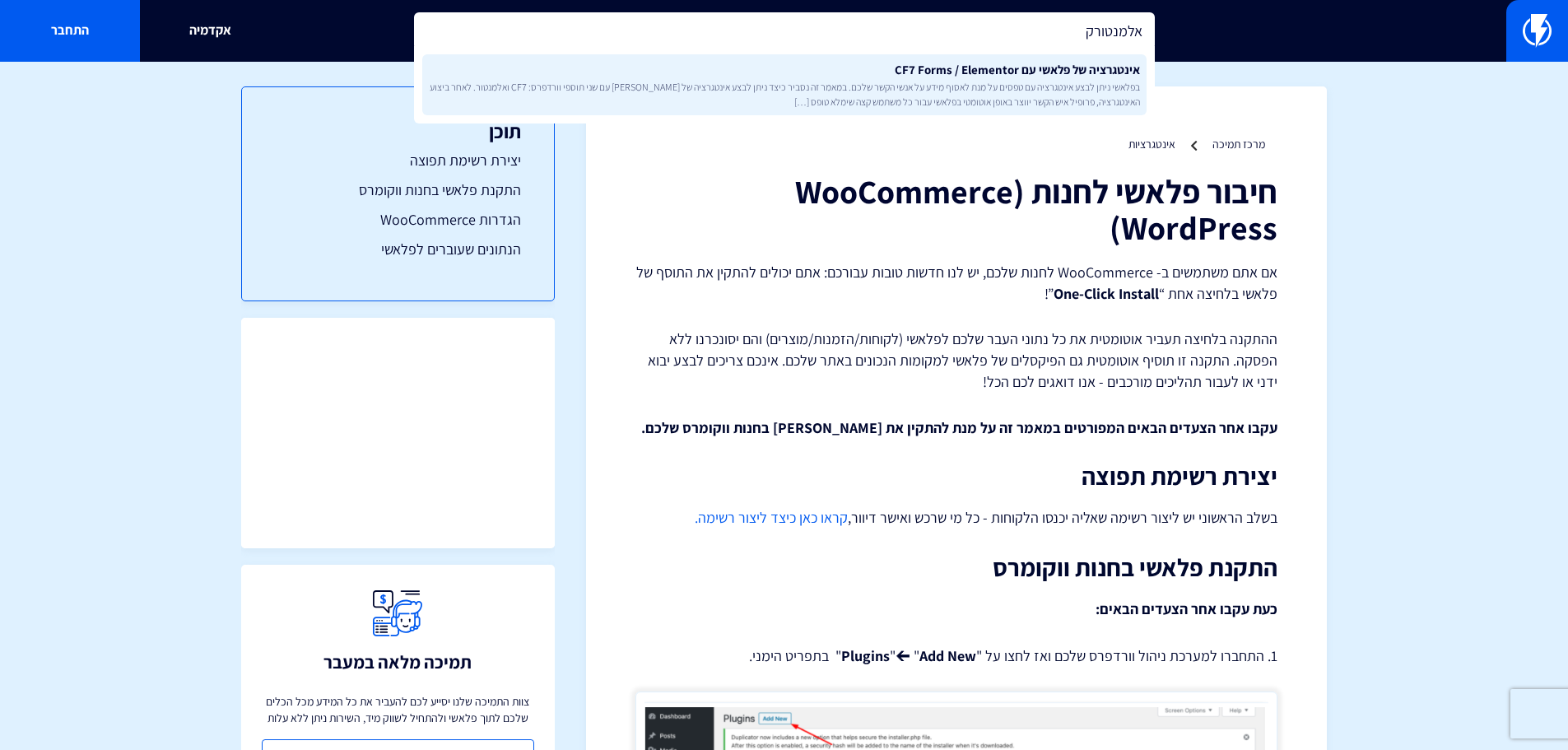
type input "אלמנטורק"
click at [933, 99] on span "בפלאשי ניתן לבצע אינטגרציה עם טפסים על מנת לאסוף מידע על אנשי הקשר שלכם. במאמר …" at bounding box center [784, 93] width 711 height 28
